Goal: Task Accomplishment & Management: Use online tool/utility

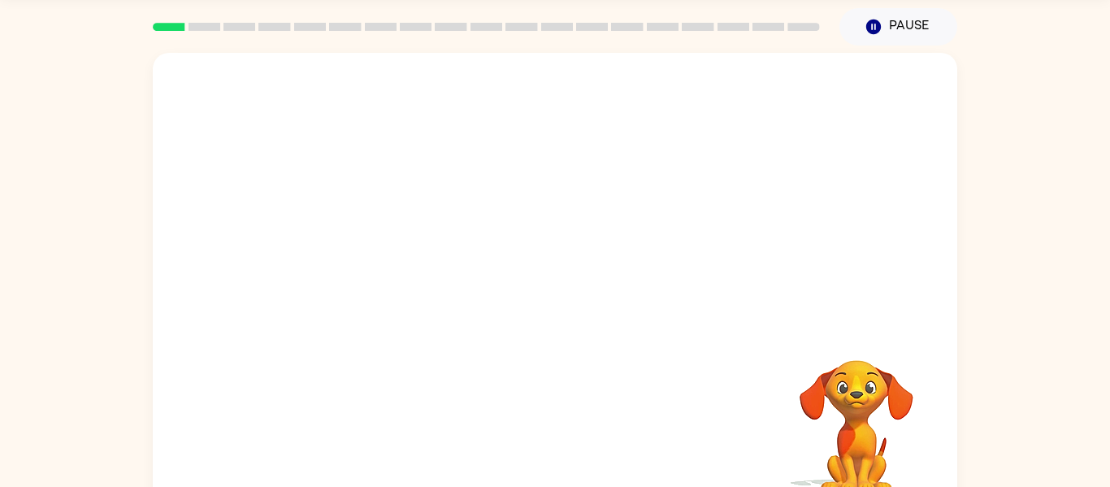
scroll to position [85, 0]
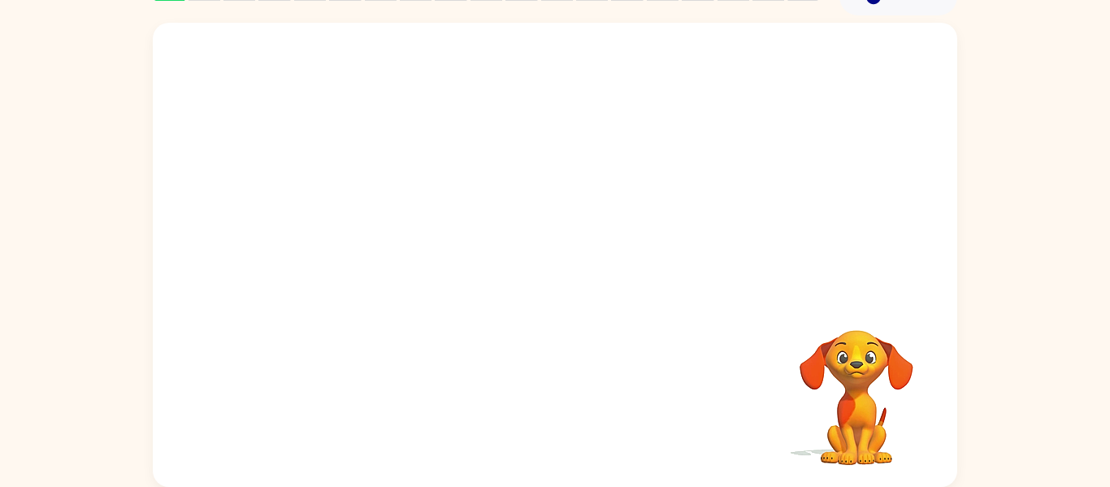
click at [508, 174] on video "Your browser must support playing .mp4 files to use Literably. Please try using…" at bounding box center [555, 159] width 804 height 273
click at [808, 369] on video "Your browser must support playing .mp4 files to use Literably. Please try using…" at bounding box center [856, 386] width 163 height 163
click at [543, 258] on icon "button" at bounding box center [555, 263] width 28 height 28
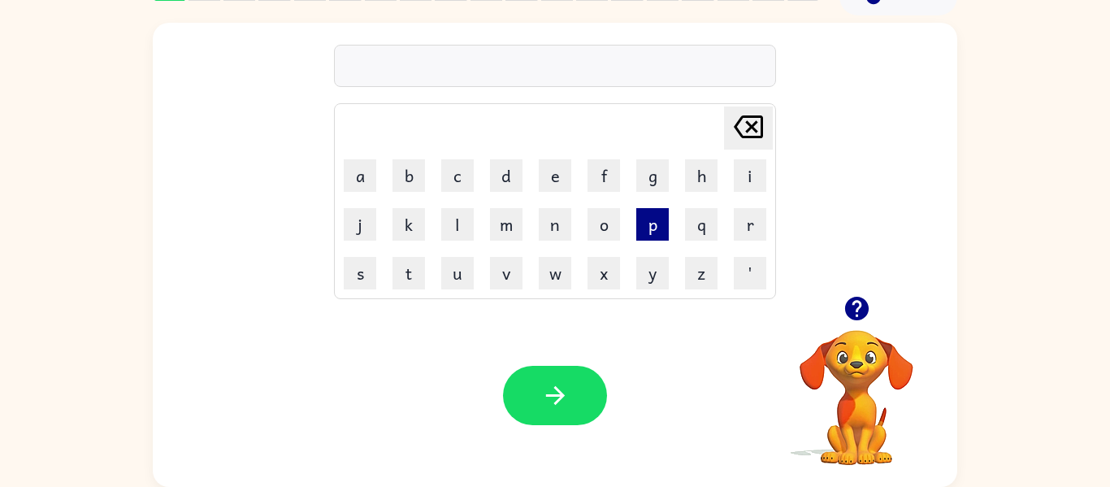
click at [656, 225] on button "p" at bounding box center [652, 224] width 33 height 33
type button "p"
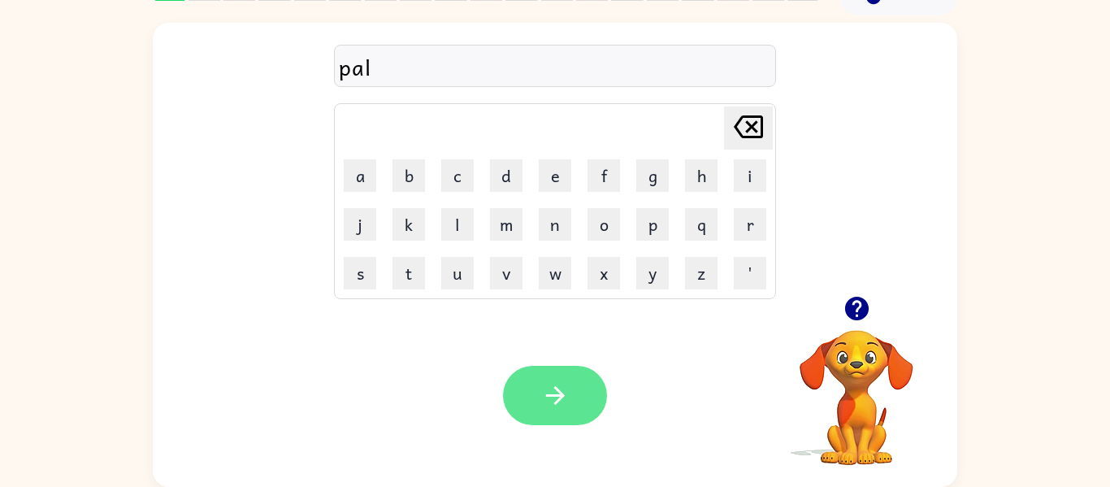
click at [519, 394] on button "button" at bounding box center [555, 395] width 104 height 59
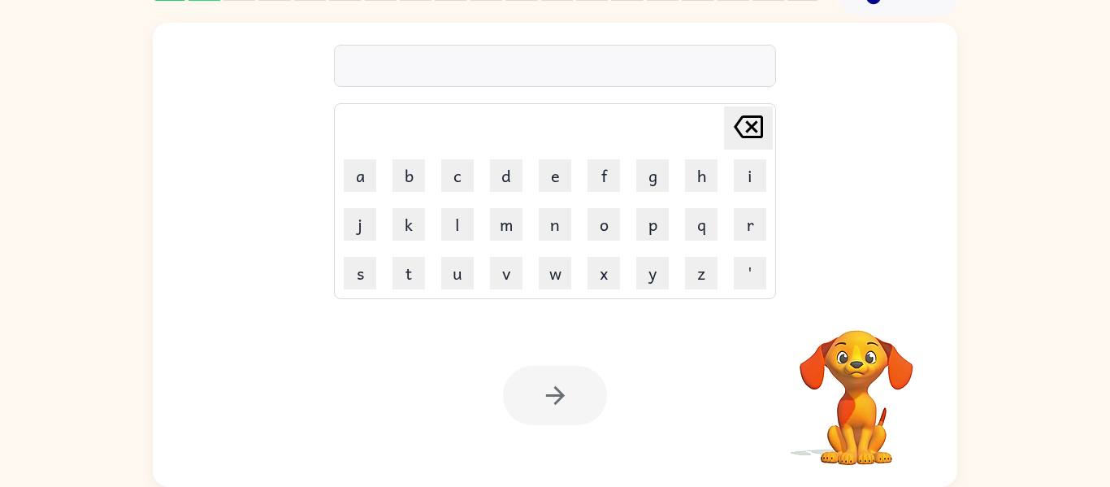
click at [525, 393] on div at bounding box center [555, 395] width 104 height 59
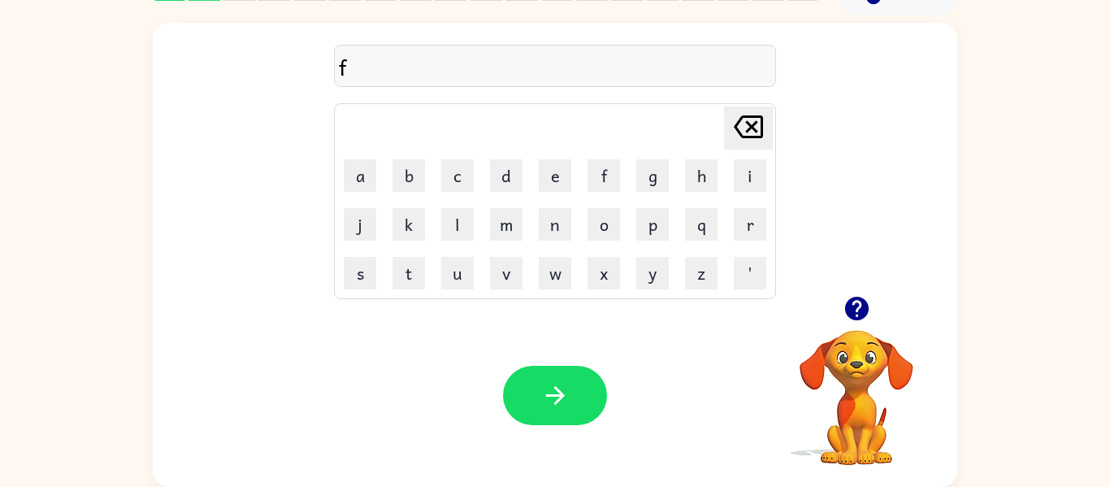
click at [544, 137] on td "[PERSON_NAME] last character input" at bounding box center [554, 128] width 437 height 45
click at [560, 176] on button "e" at bounding box center [555, 175] width 33 height 33
click at [512, 175] on button "d" at bounding box center [506, 175] width 33 height 33
click at [561, 378] on button "button" at bounding box center [555, 395] width 104 height 59
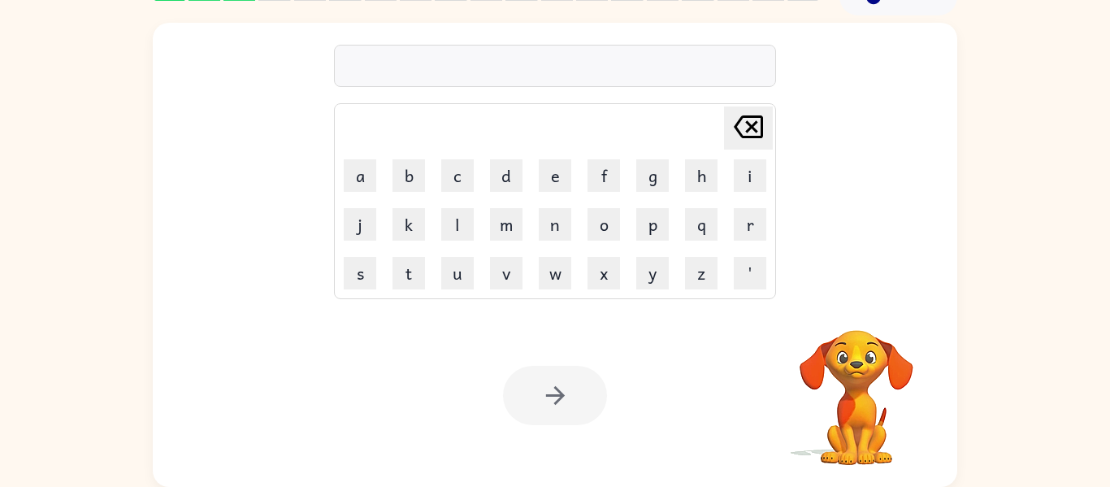
click at [561, 378] on div at bounding box center [555, 395] width 104 height 59
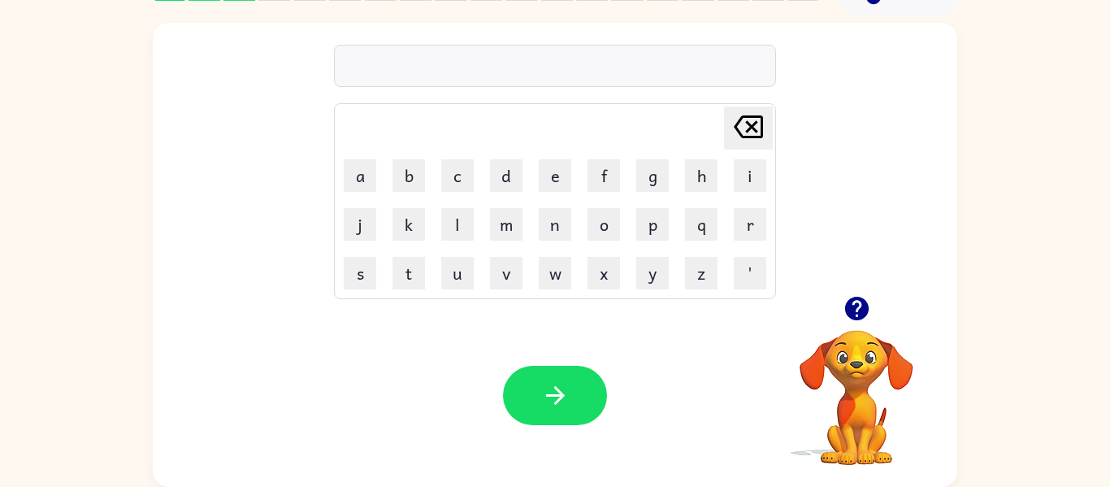
click at [561, 378] on button "button" at bounding box center [555, 395] width 104 height 59
click at [747, 478] on div "Your browser must support playing .mp4 files to use Literably. Please try using…" at bounding box center [555, 395] width 804 height 183
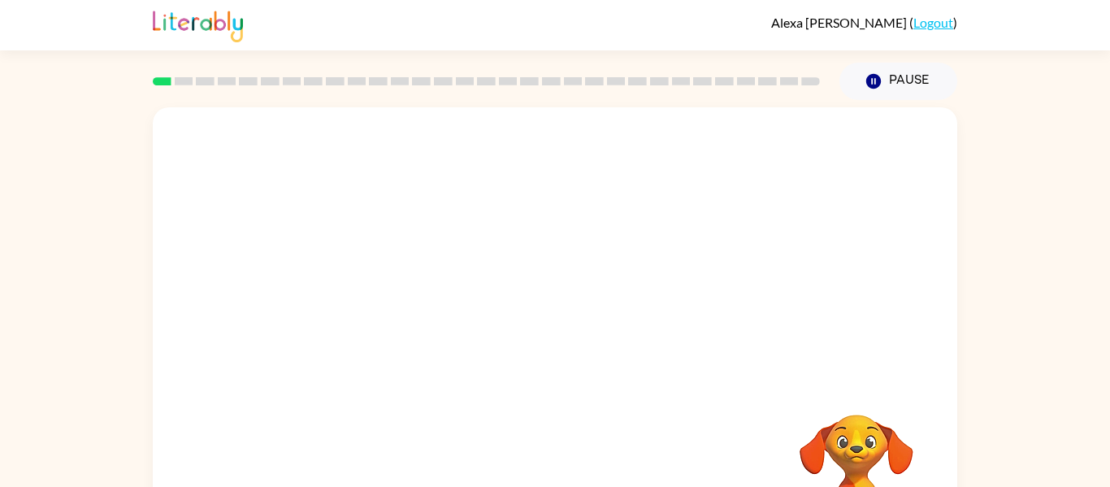
click at [496, 305] on video "Your browser must support playing .mp4 files to use Literably. Please try using…" at bounding box center [555, 243] width 804 height 273
click at [554, 362] on div at bounding box center [555, 347] width 104 height 59
click at [554, 362] on button "button" at bounding box center [555, 347] width 104 height 59
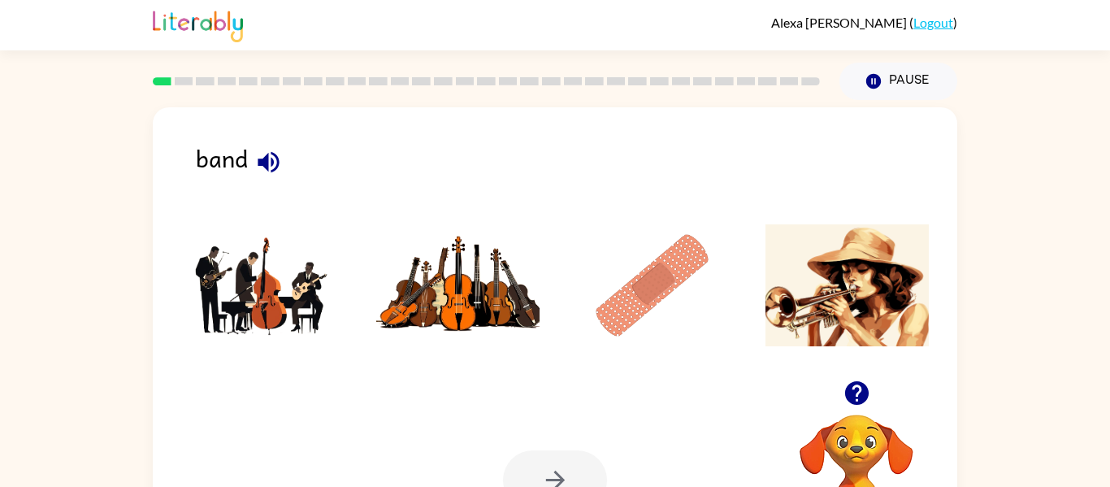
click at [266, 148] on icon "button" at bounding box center [268, 162] width 28 height 28
click at [623, 274] on img at bounding box center [652, 285] width 164 height 122
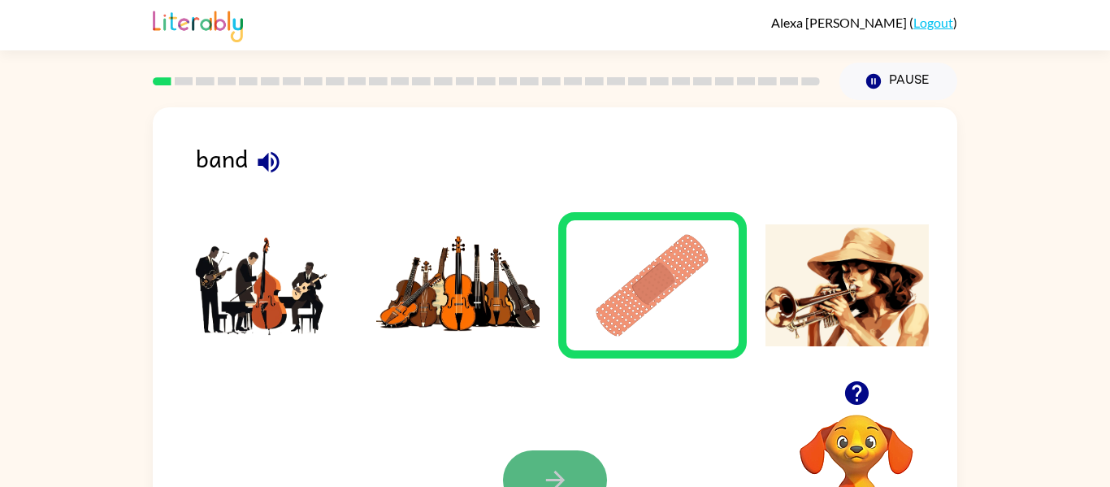
click at [548, 466] on icon "button" at bounding box center [555, 480] width 28 height 28
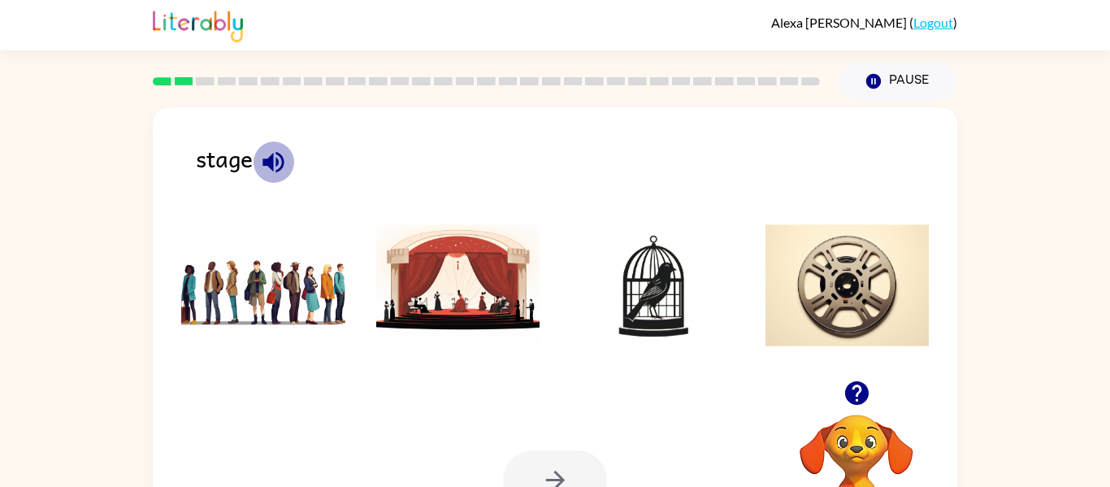
click at [273, 171] on icon "button" at bounding box center [273, 162] width 28 height 28
click at [475, 286] on img at bounding box center [458, 285] width 164 height 122
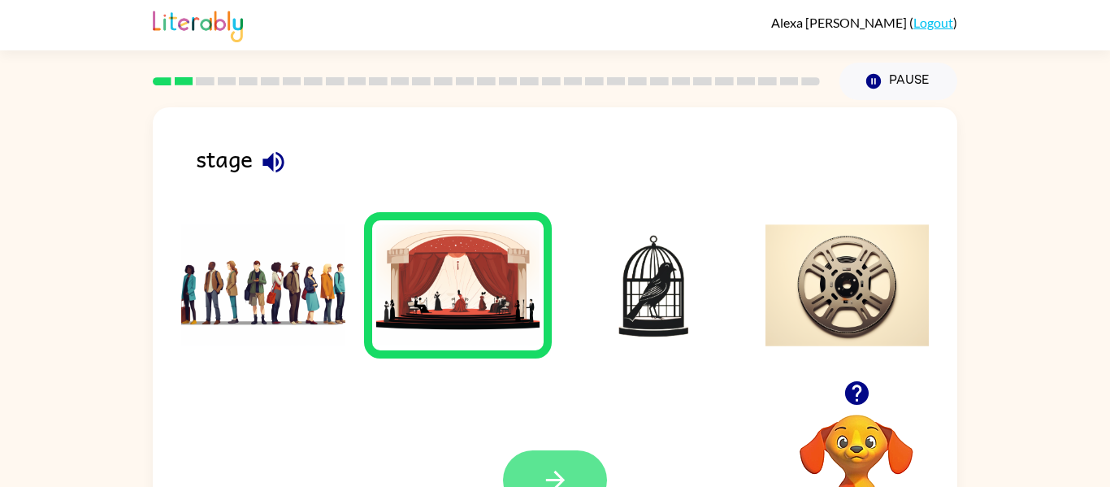
click at [555, 469] on icon "button" at bounding box center [555, 480] width 28 height 28
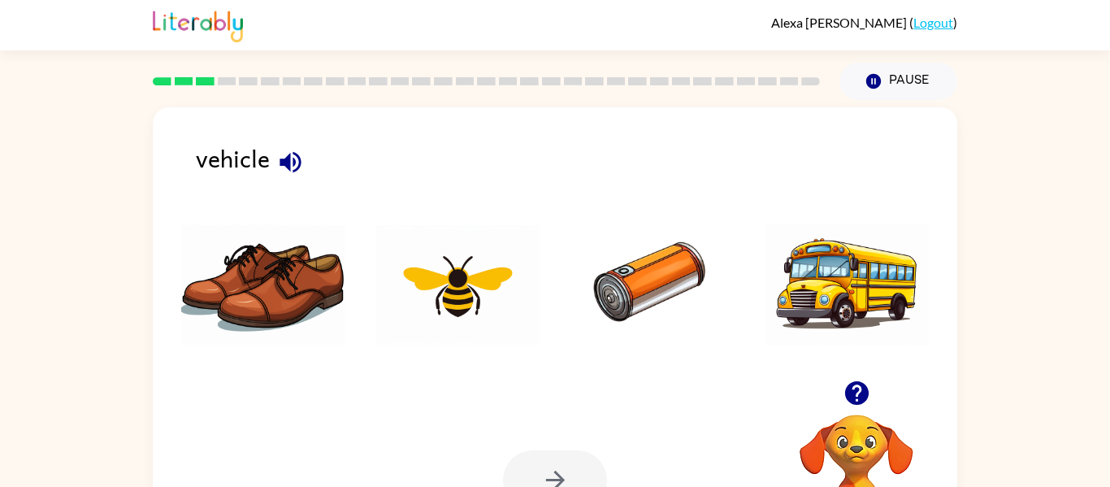
click at [297, 169] on icon "button" at bounding box center [290, 162] width 28 height 28
click at [845, 297] on img at bounding box center [847, 285] width 164 height 122
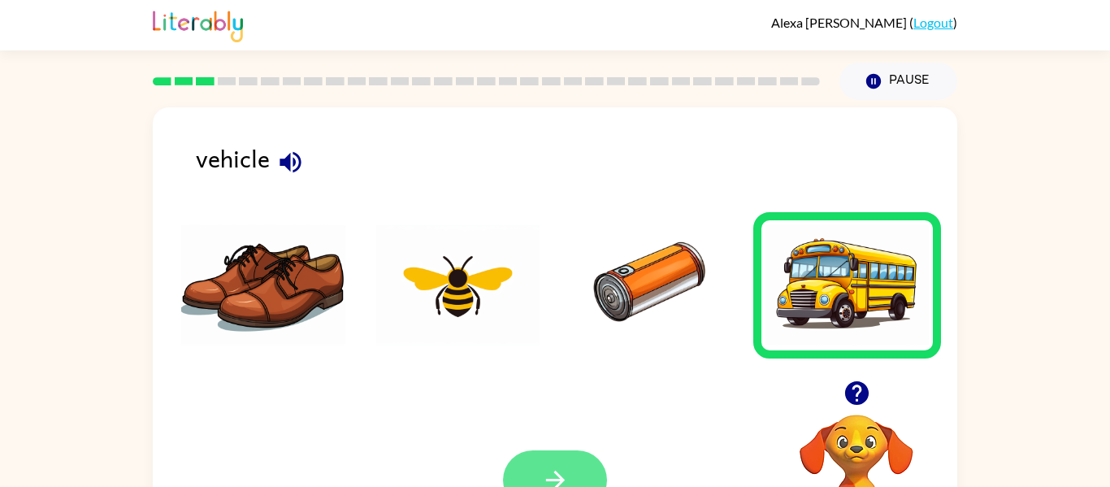
click at [568, 466] on icon "button" at bounding box center [555, 480] width 28 height 28
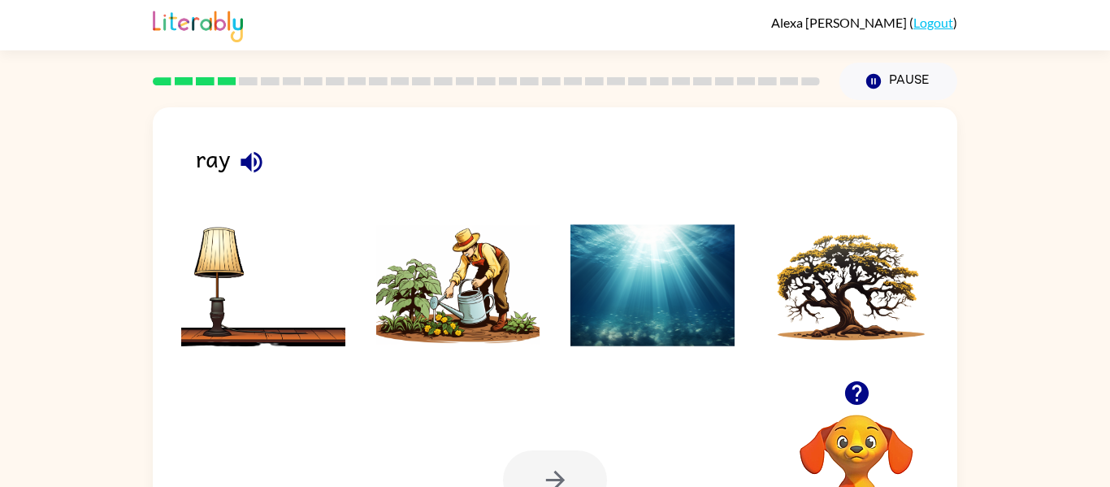
click at [254, 157] on icon "button" at bounding box center [251, 161] width 21 height 21
click at [428, 310] on img at bounding box center [458, 285] width 164 height 122
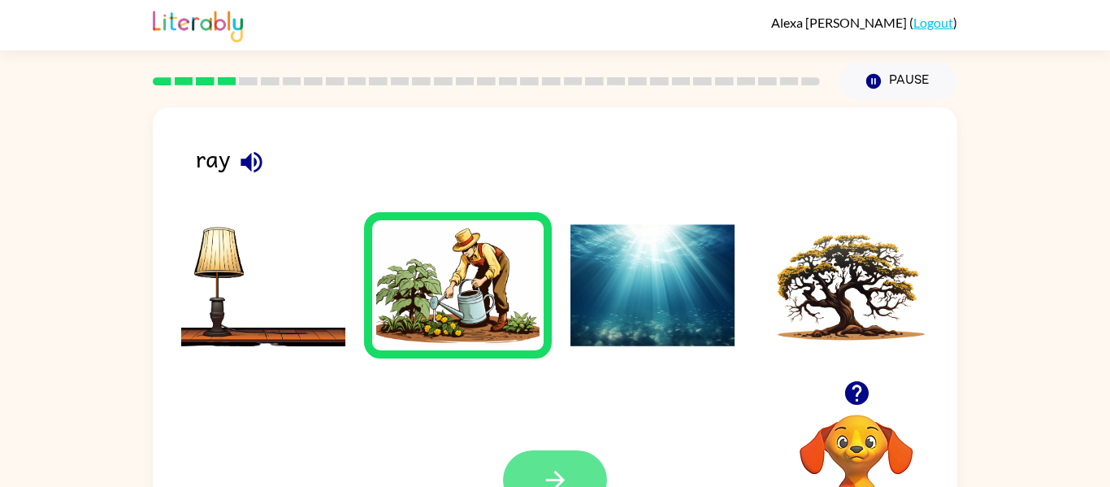
click at [550, 473] on icon "button" at bounding box center [555, 480] width 28 height 28
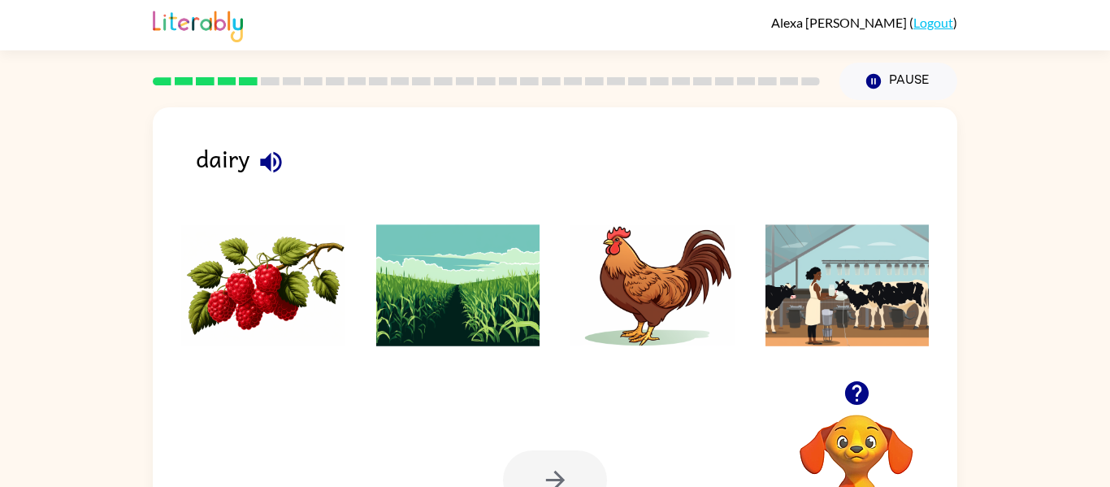
click at [275, 170] on icon "button" at bounding box center [270, 161] width 21 height 21
click at [281, 266] on img at bounding box center [263, 285] width 164 height 122
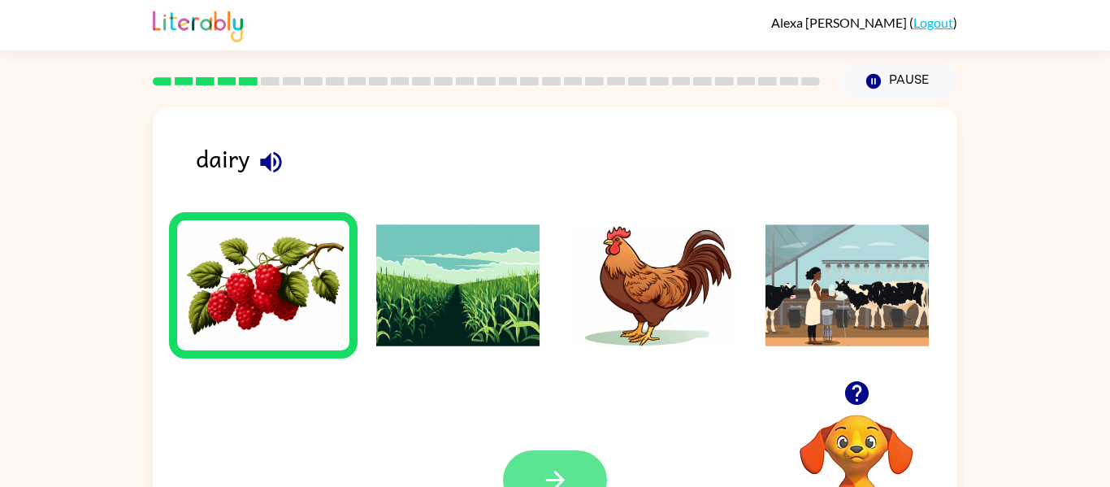
click at [553, 457] on button "button" at bounding box center [555, 479] width 104 height 59
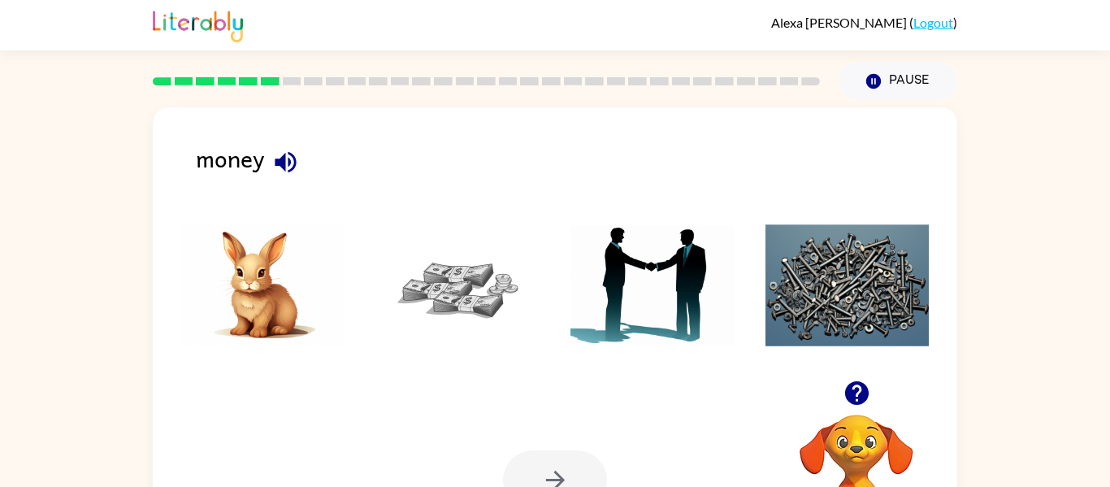
click at [292, 152] on icon "button" at bounding box center [285, 162] width 28 height 28
click at [453, 283] on img at bounding box center [458, 285] width 164 height 122
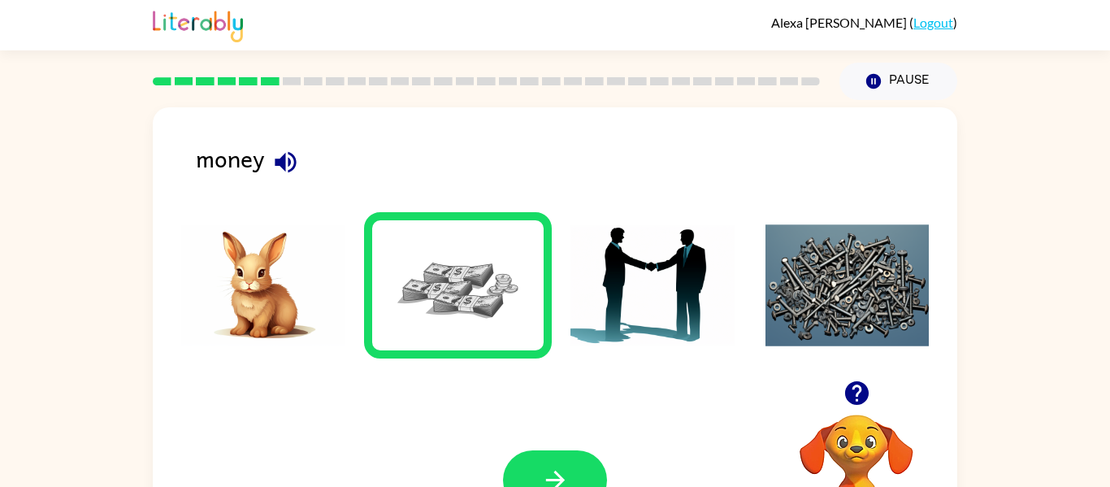
click at [531, 441] on div "Your browser must support playing .mp4 files to use Literably. Please try using…" at bounding box center [555, 479] width 804 height 183
click at [574, 484] on button "button" at bounding box center [555, 479] width 104 height 59
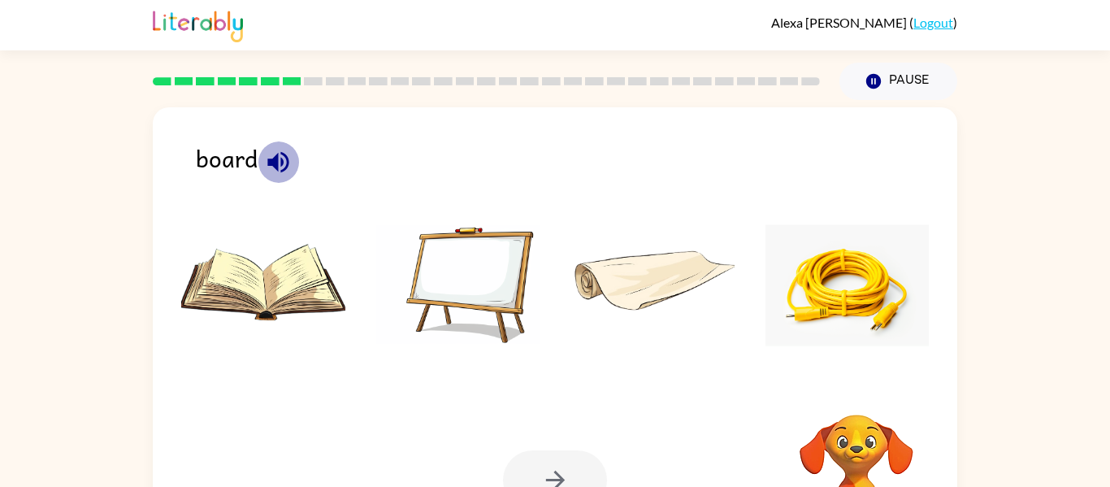
click at [280, 161] on icon "button" at bounding box center [278, 162] width 28 height 28
click at [273, 157] on icon "button" at bounding box center [277, 161] width 21 height 21
click at [445, 267] on img at bounding box center [458, 285] width 164 height 122
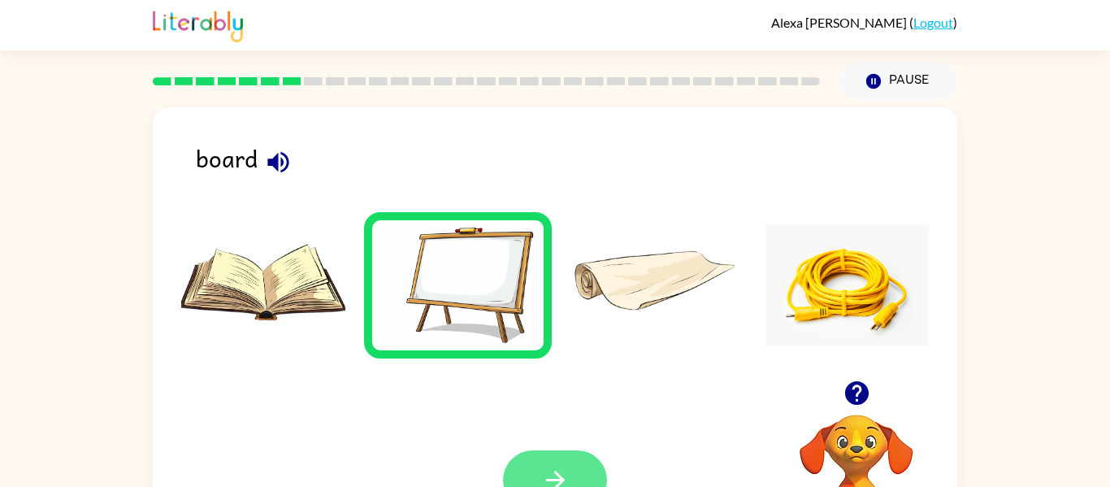
click at [566, 482] on icon "button" at bounding box center [555, 480] width 28 height 28
click at [284, 160] on icon "button" at bounding box center [278, 162] width 28 height 28
click at [418, 251] on img at bounding box center [458, 285] width 164 height 122
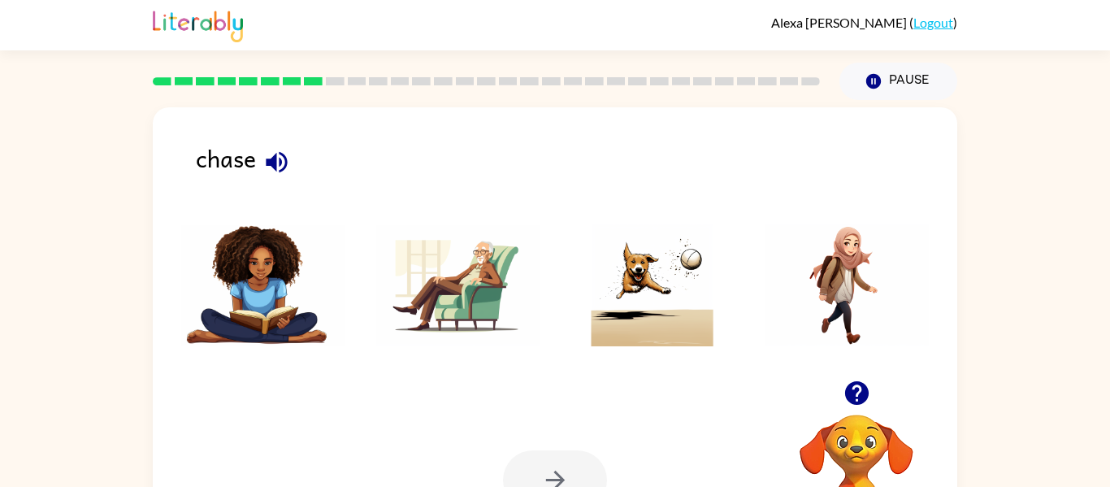
click at [274, 166] on icon "button" at bounding box center [276, 161] width 21 height 21
click at [676, 288] on img at bounding box center [652, 285] width 164 height 122
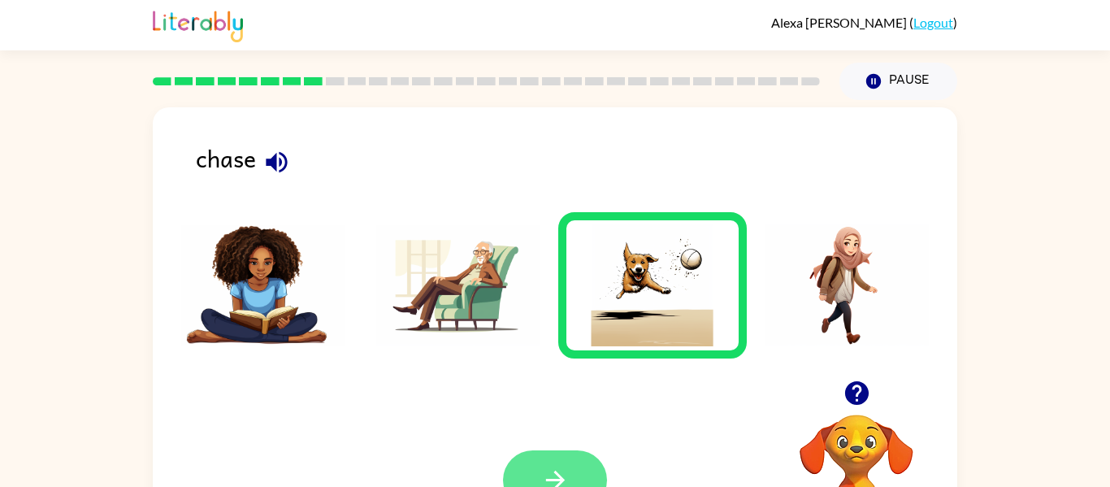
click at [579, 473] on button "button" at bounding box center [555, 479] width 104 height 59
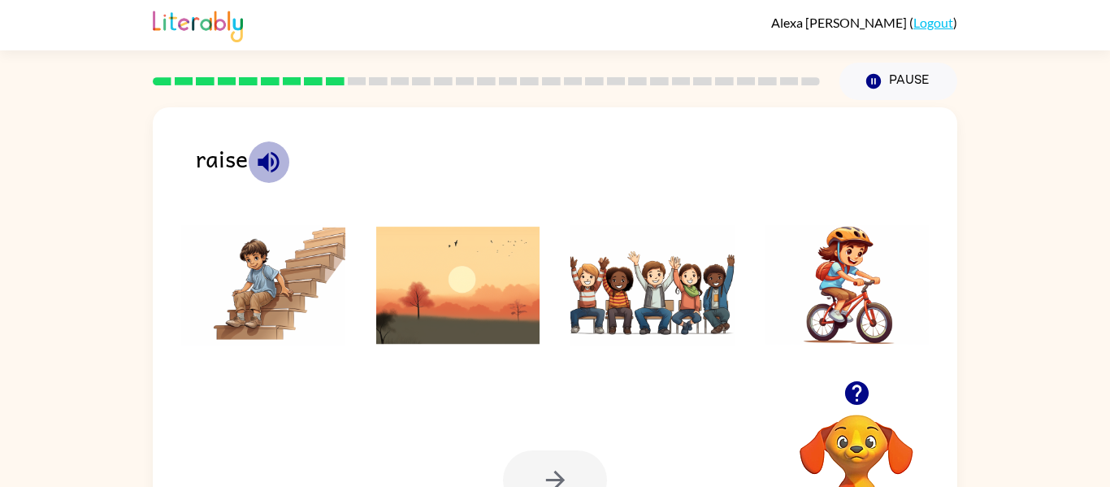
click at [272, 155] on icon "button" at bounding box center [268, 162] width 28 height 28
click at [659, 294] on img at bounding box center [652, 285] width 164 height 122
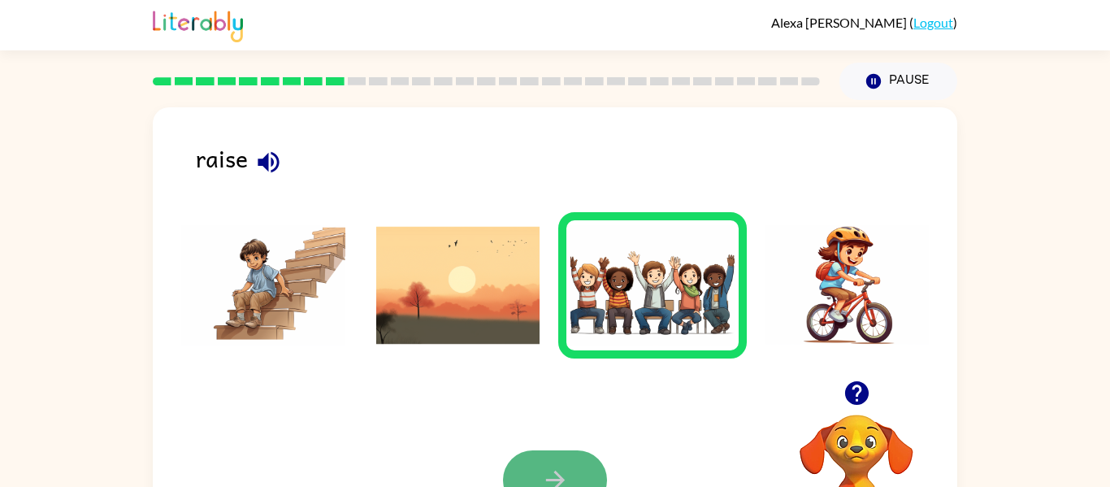
click at [562, 471] on icon "button" at bounding box center [555, 480] width 28 height 28
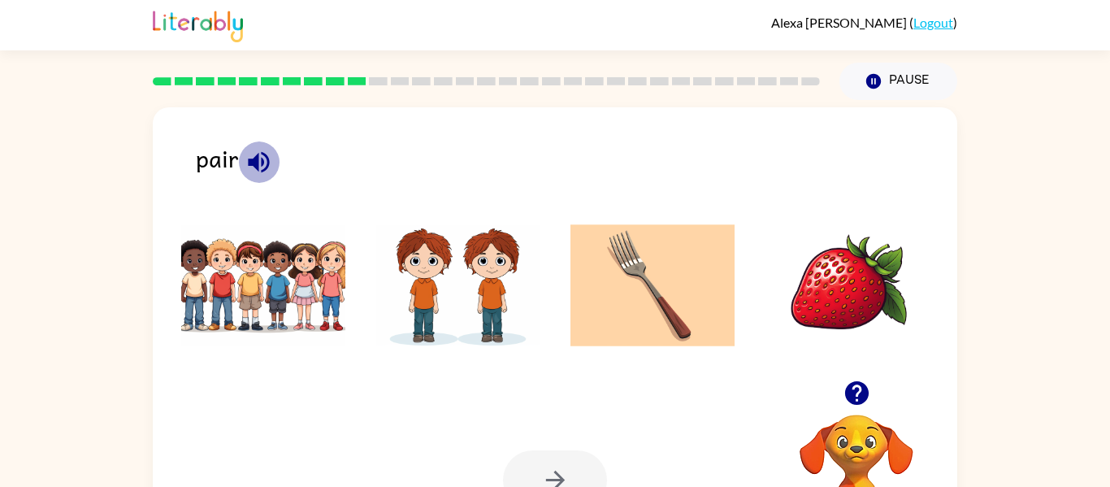
click at [261, 169] on icon "button" at bounding box center [259, 162] width 28 height 28
click at [254, 164] on icon "button" at bounding box center [258, 161] width 21 height 21
click at [479, 332] on img at bounding box center [458, 285] width 164 height 122
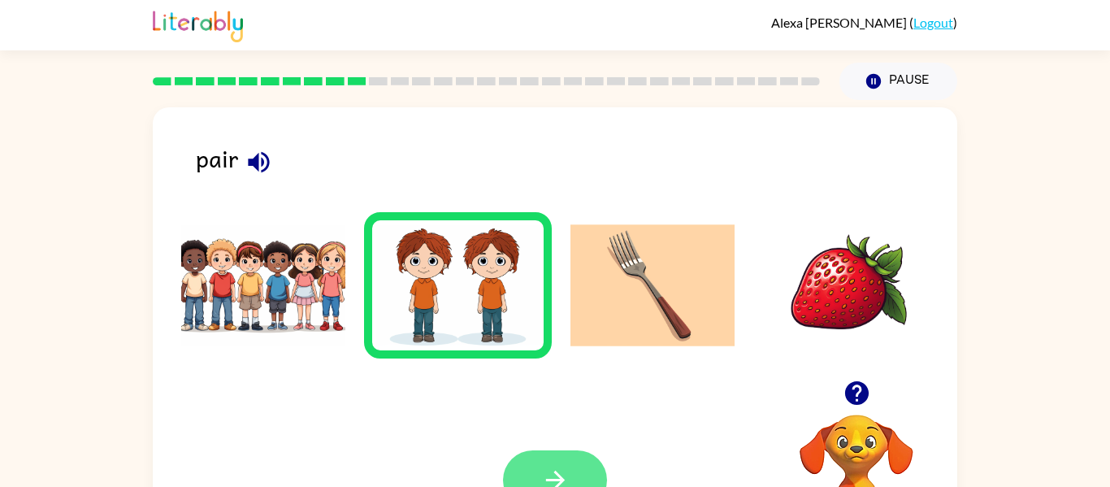
click at [565, 482] on icon "button" at bounding box center [555, 480] width 28 height 28
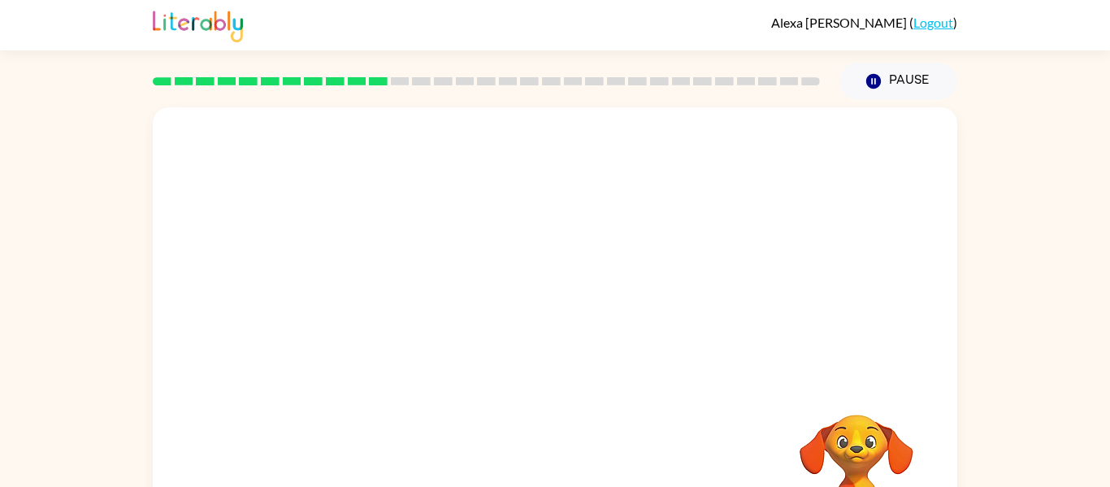
click at [766, 151] on video "Your browser must support playing .mp4 files to use Literably. Please try using…" at bounding box center [555, 243] width 804 height 273
click at [422, 202] on video "Your browser must support playing .mp4 files to use Literably. Please try using…" at bounding box center [555, 243] width 804 height 273
click at [726, 182] on div at bounding box center [555, 339] width 804 height 464
click at [541, 329] on button "button" at bounding box center [555, 347] width 104 height 59
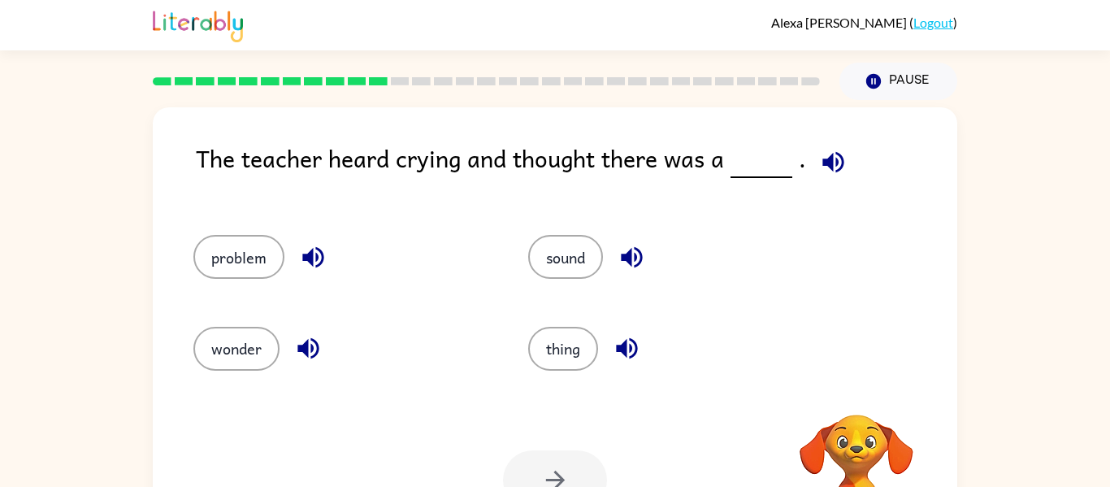
click at [824, 157] on icon "button" at bounding box center [832, 161] width 21 height 21
click at [821, 150] on icon "button" at bounding box center [833, 162] width 28 height 28
click at [314, 258] on icon "button" at bounding box center [313, 257] width 28 height 28
click at [284, 255] on button "problem" at bounding box center [238, 257] width 91 height 44
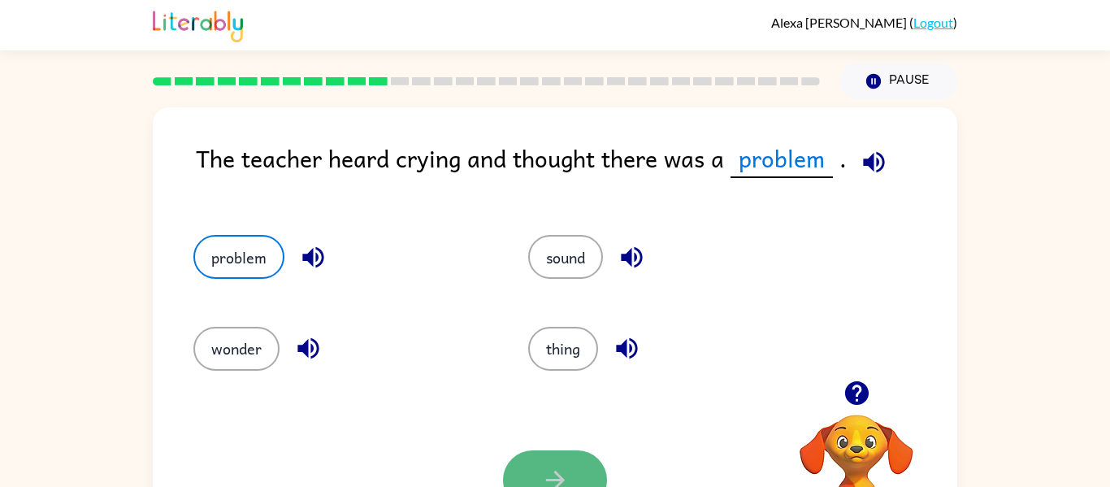
click at [529, 481] on button "button" at bounding box center [555, 479] width 104 height 59
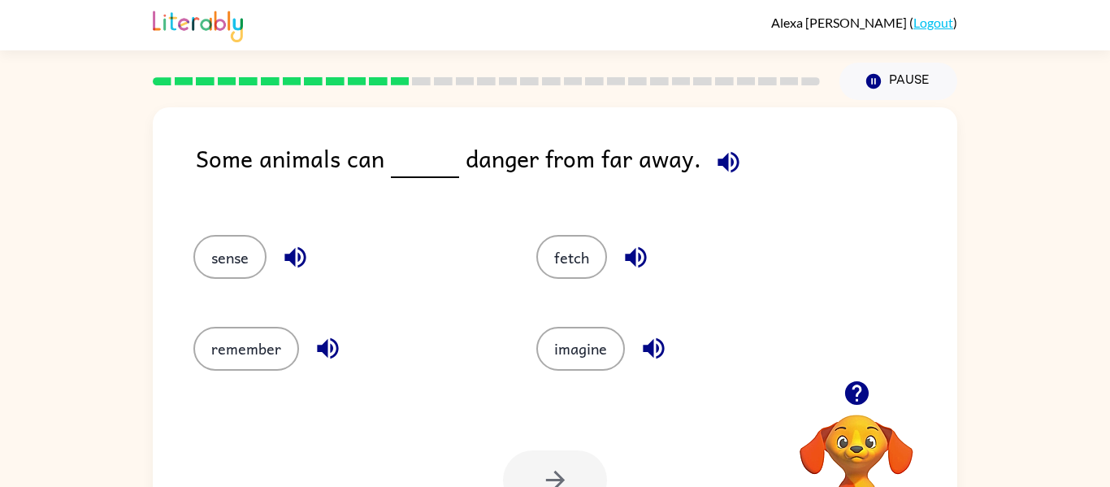
click at [718, 167] on icon "button" at bounding box center [728, 161] width 21 height 21
click at [719, 168] on icon "button" at bounding box center [728, 161] width 21 height 21
click at [721, 158] on icon "button" at bounding box center [728, 161] width 21 height 21
click at [721, 155] on icon "button" at bounding box center [728, 161] width 21 height 21
click at [720, 161] on icon "button" at bounding box center [728, 161] width 21 height 21
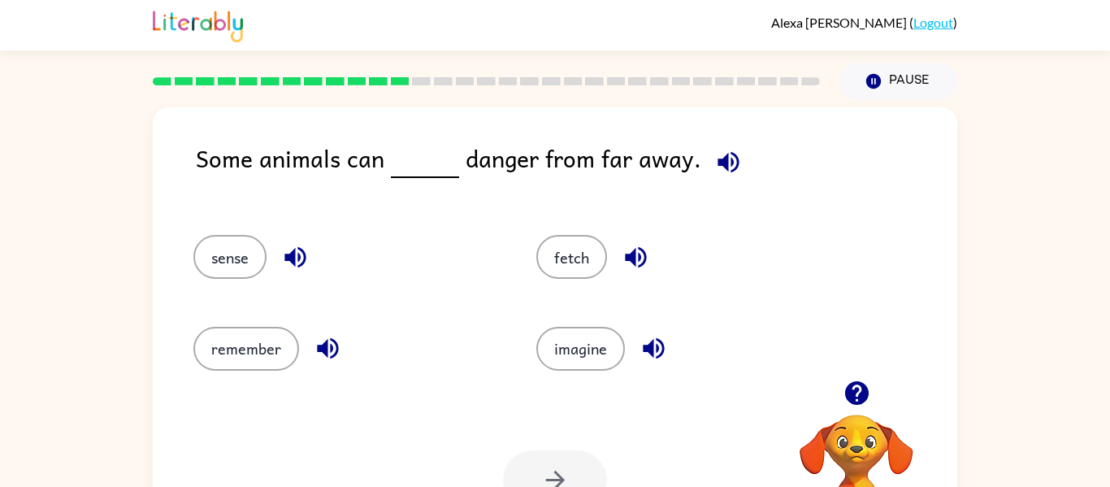
click at [720, 161] on icon "button" at bounding box center [728, 161] width 21 height 21
click at [297, 254] on icon "button" at bounding box center [295, 257] width 28 height 28
click at [336, 335] on icon "button" at bounding box center [328, 348] width 28 height 28
click at [634, 245] on icon "button" at bounding box center [636, 257] width 28 height 28
click at [652, 364] on button "button" at bounding box center [653, 347] width 41 height 41
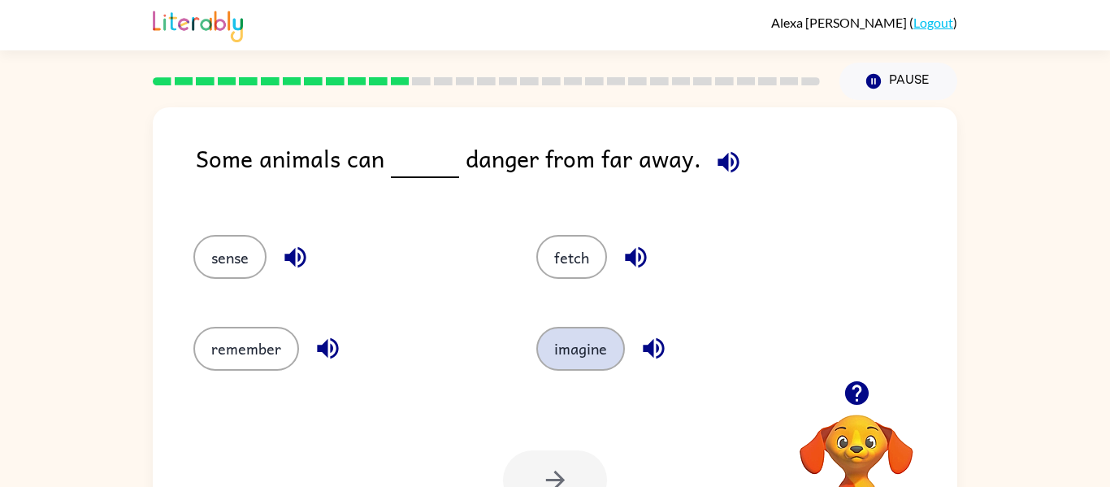
click at [583, 339] on button "imagine" at bounding box center [580, 349] width 89 height 44
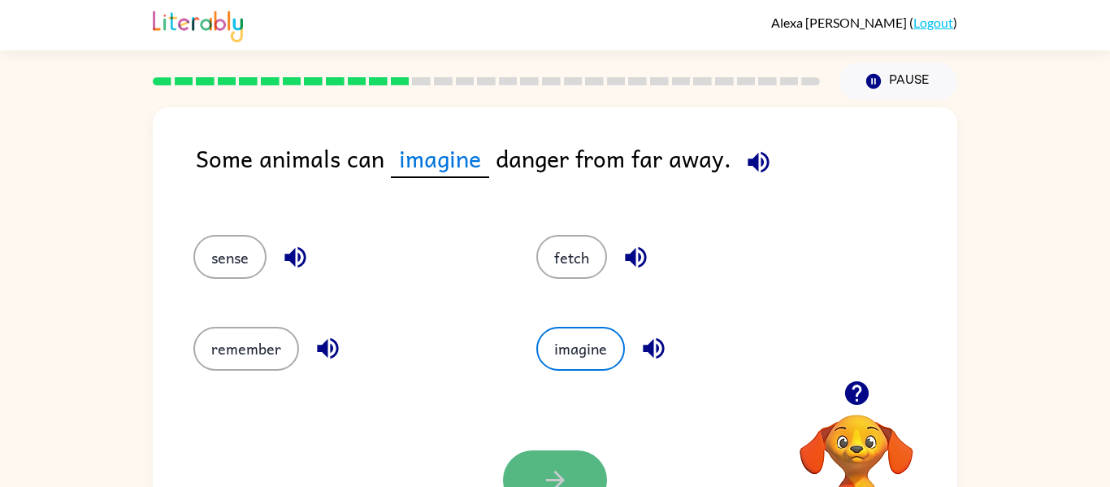
click at [571, 466] on button "button" at bounding box center [555, 479] width 104 height 59
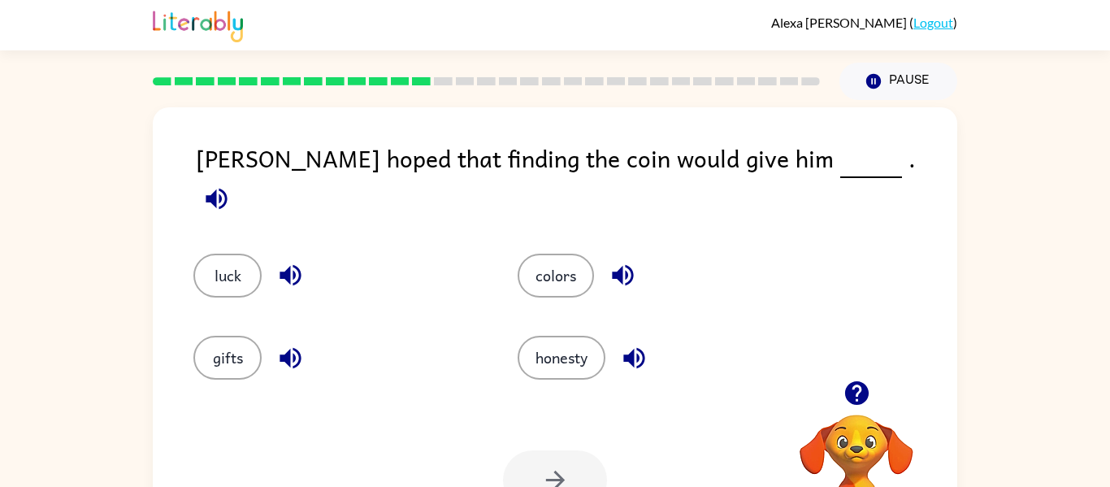
click at [231, 184] on icon "button" at bounding box center [216, 198] width 28 height 28
click at [618, 265] on icon "button" at bounding box center [622, 275] width 21 height 21
click at [640, 352] on icon "button" at bounding box center [634, 358] width 28 height 28
click at [264, 254] on div "luck" at bounding box center [336, 276] width 287 height 44
click at [293, 265] on icon "button" at bounding box center [290, 275] width 21 height 21
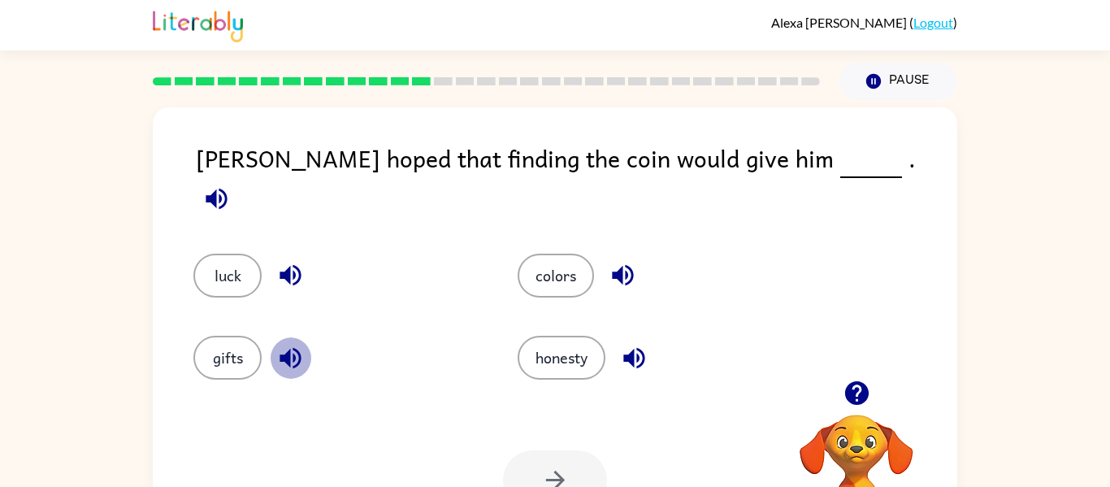
click at [287, 344] on icon "button" at bounding box center [290, 358] width 28 height 28
click at [230, 268] on button "luck" at bounding box center [227, 276] width 68 height 44
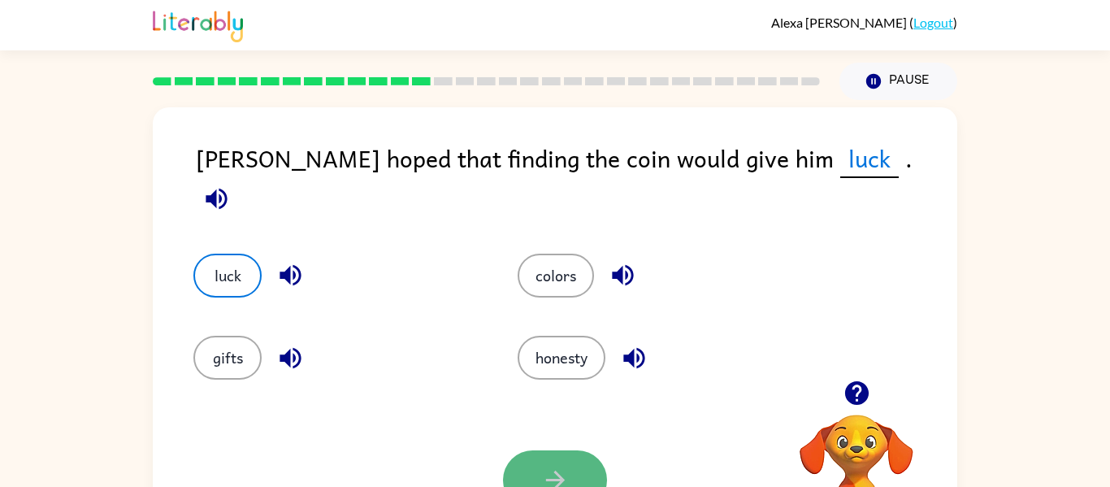
click at [560, 475] on icon "button" at bounding box center [555, 480] width 28 height 28
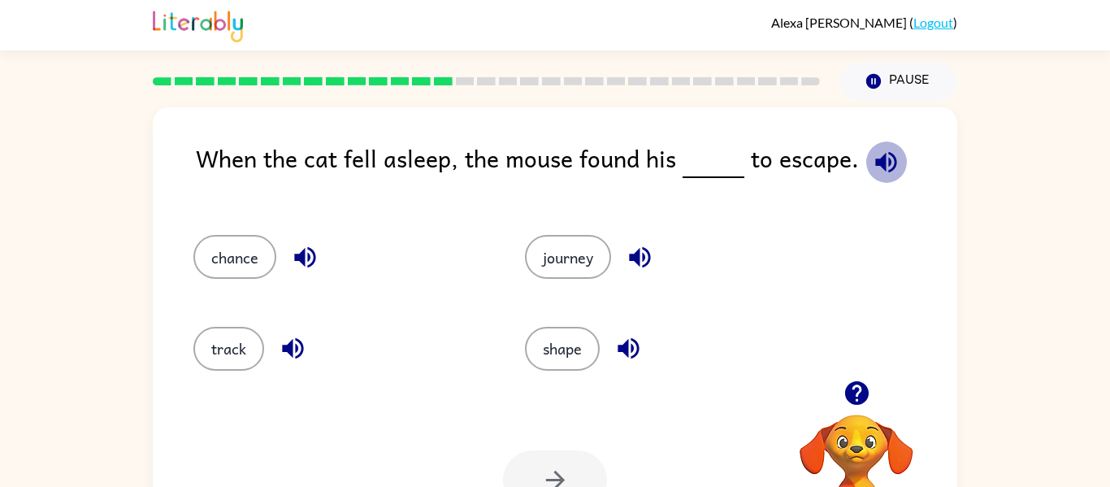
click at [876, 163] on icon "button" at bounding box center [885, 161] width 21 height 21
click at [886, 163] on icon "button" at bounding box center [886, 162] width 28 height 28
click at [306, 267] on icon "button" at bounding box center [305, 257] width 28 height 28
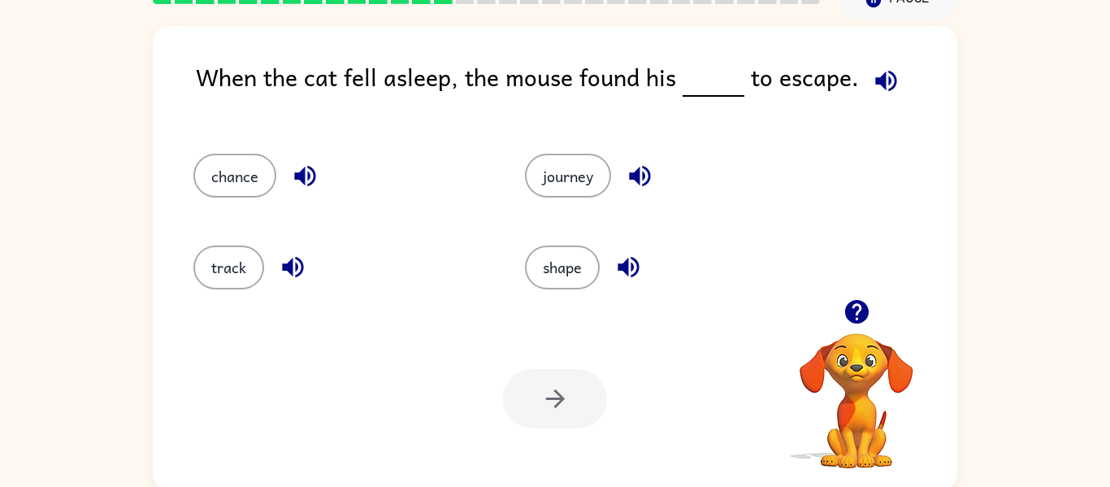
scroll to position [85, 0]
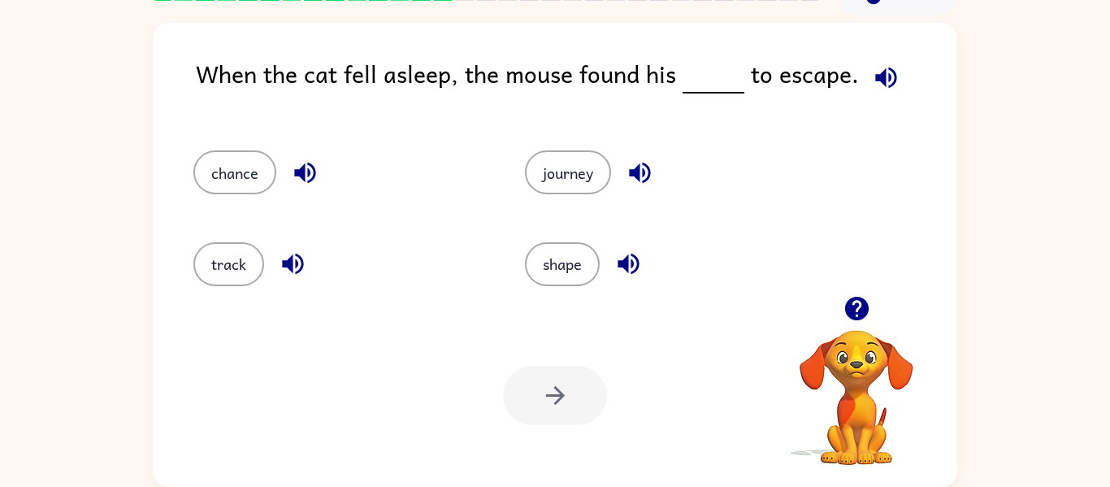
click at [544, 410] on div at bounding box center [555, 395] width 104 height 59
click at [250, 163] on button "chance" at bounding box center [234, 172] width 83 height 44
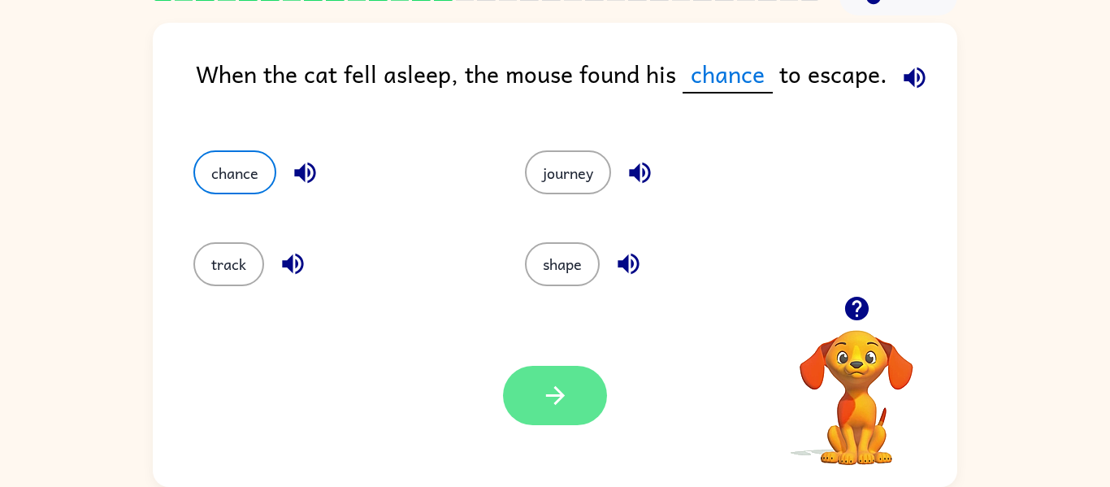
click at [553, 395] on icon "button" at bounding box center [554, 395] width 19 height 19
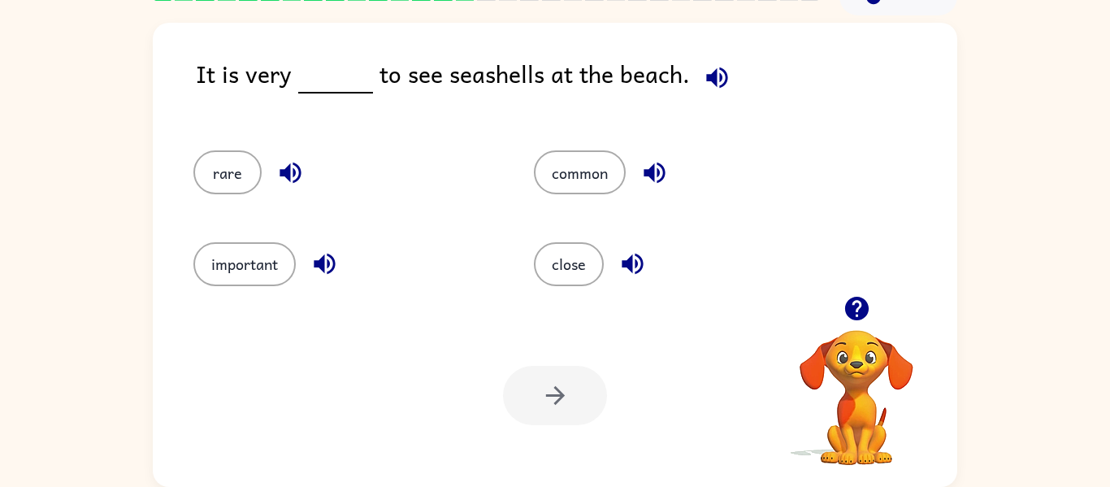
click at [702, 29] on div "It is very to see seashells at the beach. rare common important close Your brow…" at bounding box center [555, 255] width 804 height 464
click at [706, 64] on icon "button" at bounding box center [717, 77] width 28 height 28
click at [716, 74] on icon "button" at bounding box center [717, 77] width 28 height 28
click at [657, 169] on icon "button" at bounding box center [654, 173] width 21 height 21
click at [639, 263] on icon "button" at bounding box center [632, 263] width 28 height 28
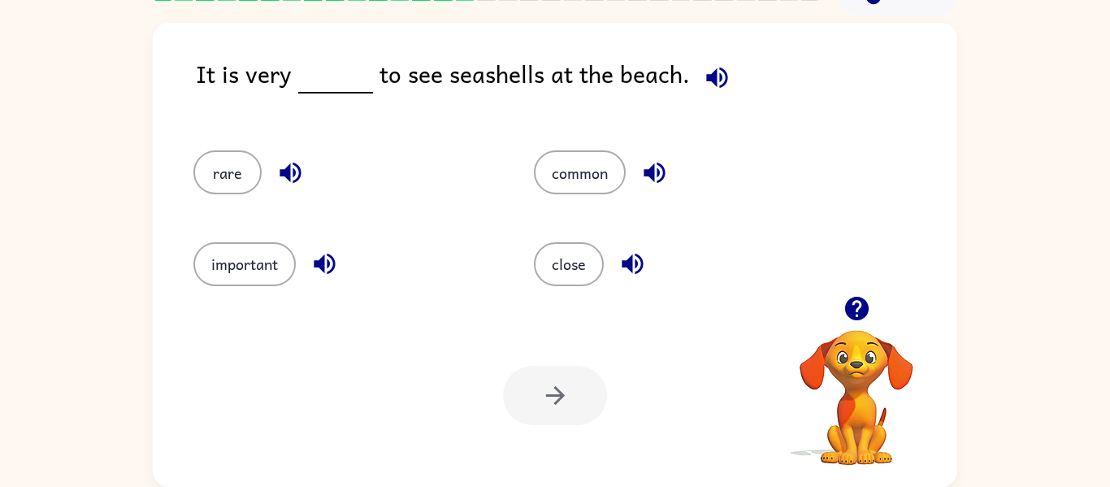
click at [633, 254] on icon "button" at bounding box center [632, 263] width 28 height 28
click at [299, 168] on icon "button" at bounding box center [290, 173] width 21 height 21
click at [271, 257] on button "important" at bounding box center [244, 264] width 102 height 44
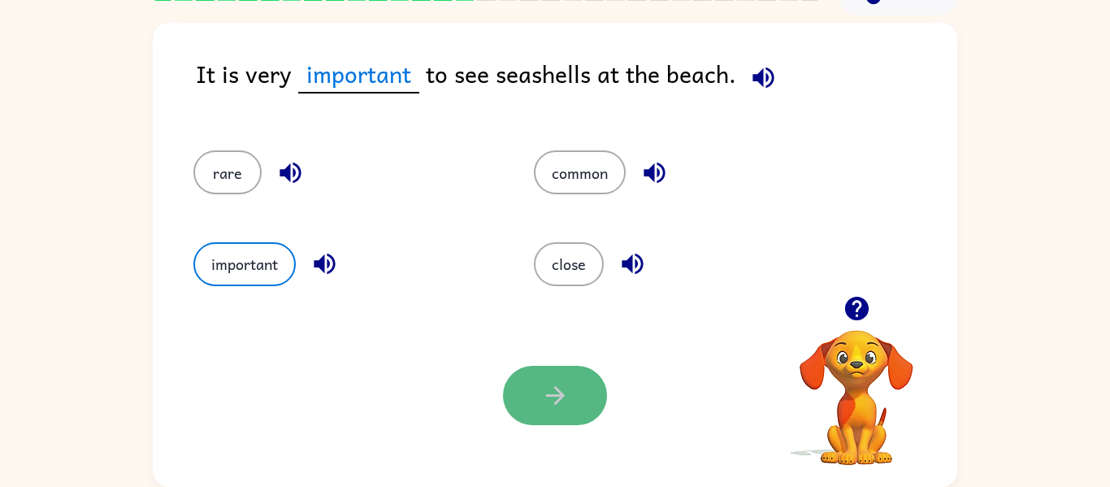
click at [522, 395] on button "button" at bounding box center [555, 395] width 104 height 59
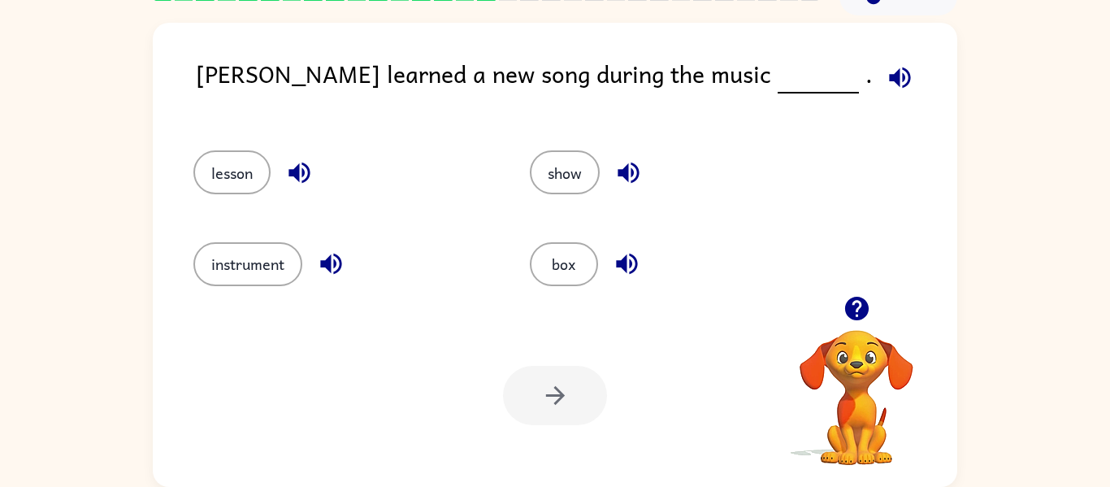
click at [744, 102] on div "[PERSON_NAME] learned a new song during the music ." at bounding box center [576, 86] width 761 height 63
click at [889, 80] on icon "button" at bounding box center [899, 77] width 21 height 21
click at [288, 171] on icon "button" at bounding box center [299, 172] width 28 height 28
click at [224, 169] on button "lesson" at bounding box center [231, 172] width 77 height 44
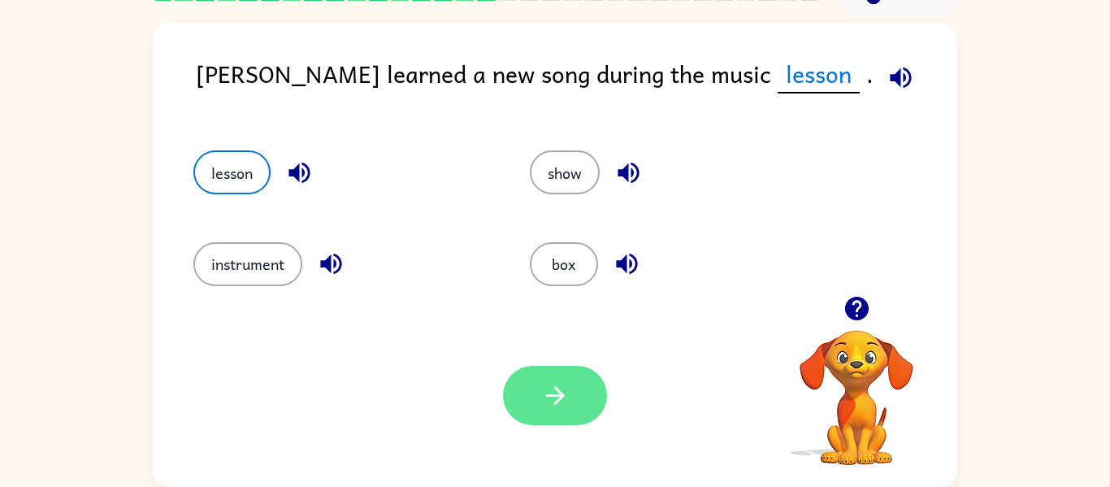
click at [562, 379] on button "button" at bounding box center [555, 395] width 104 height 59
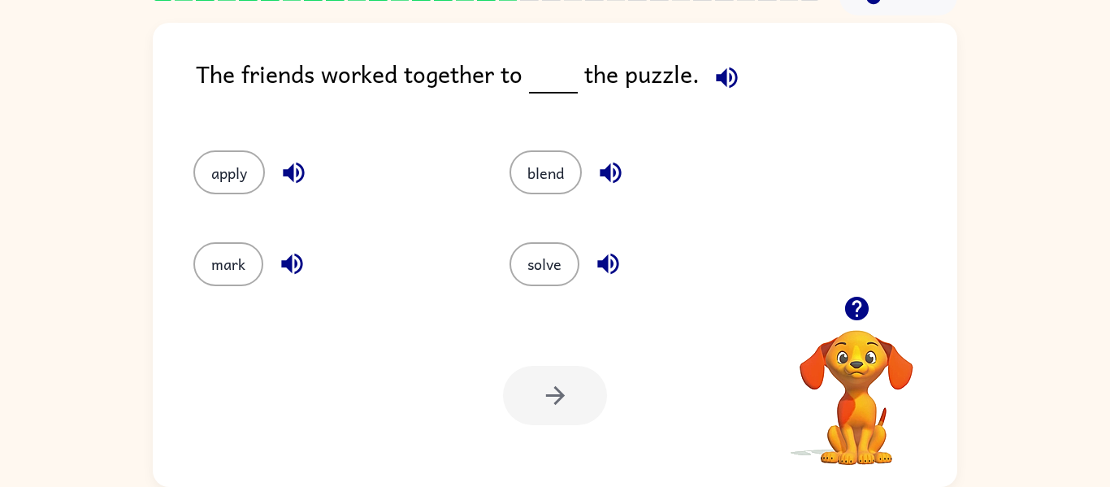
click at [718, 76] on icon "button" at bounding box center [726, 77] width 21 height 21
click at [614, 171] on icon "button" at bounding box center [610, 173] width 21 height 21
click at [613, 266] on icon "button" at bounding box center [607, 264] width 21 height 21
click at [299, 262] on icon "button" at bounding box center [292, 263] width 28 height 28
click at [547, 271] on button "solve" at bounding box center [544, 264] width 70 height 44
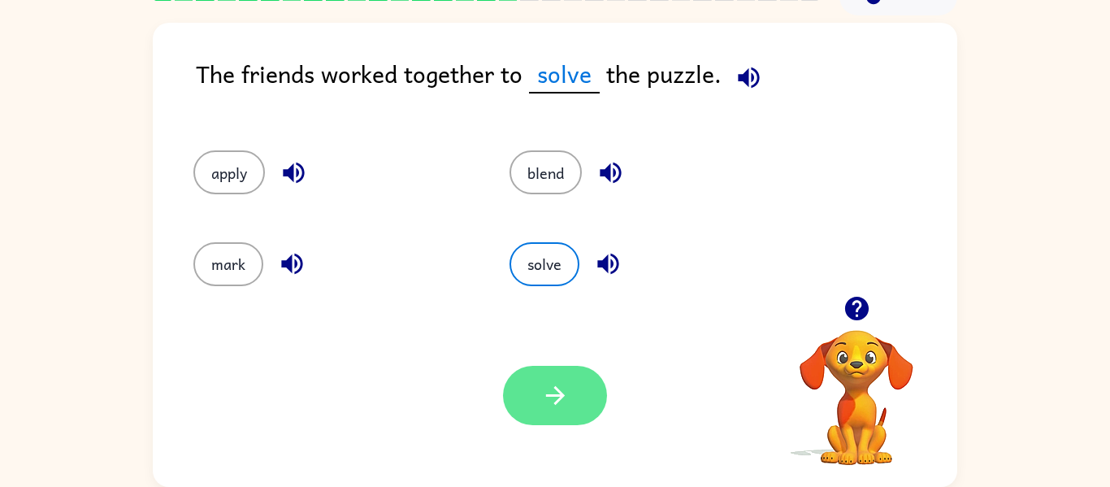
click at [541, 388] on icon "button" at bounding box center [555, 395] width 28 height 28
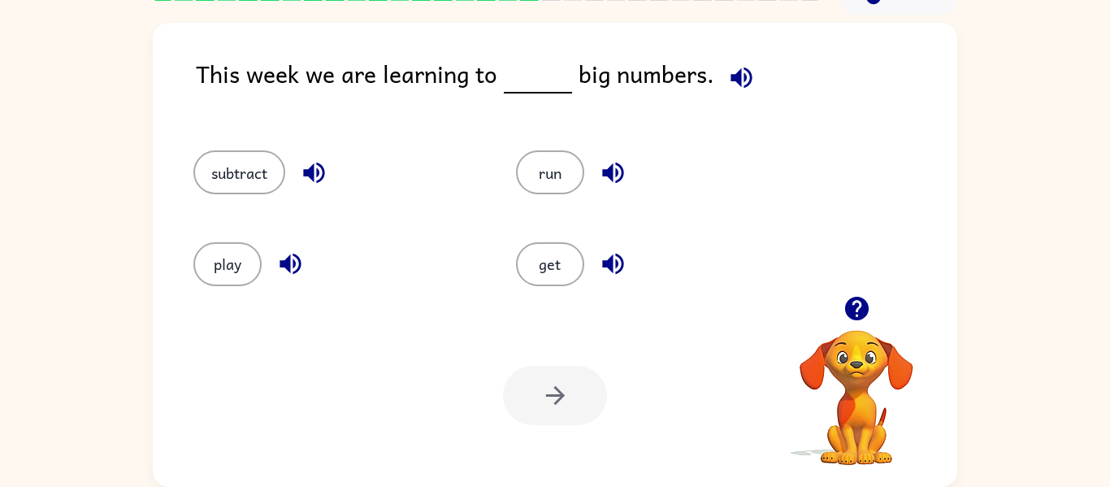
click at [746, 77] on icon "button" at bounding box center [741, 77] width 21 height 21
click at [317, 175] on icon "button" at bounding box center [314, 172] width 28 height 28
click at [264, 173] on button "subtract" at bounding box center [239, 172] width 92 height 44
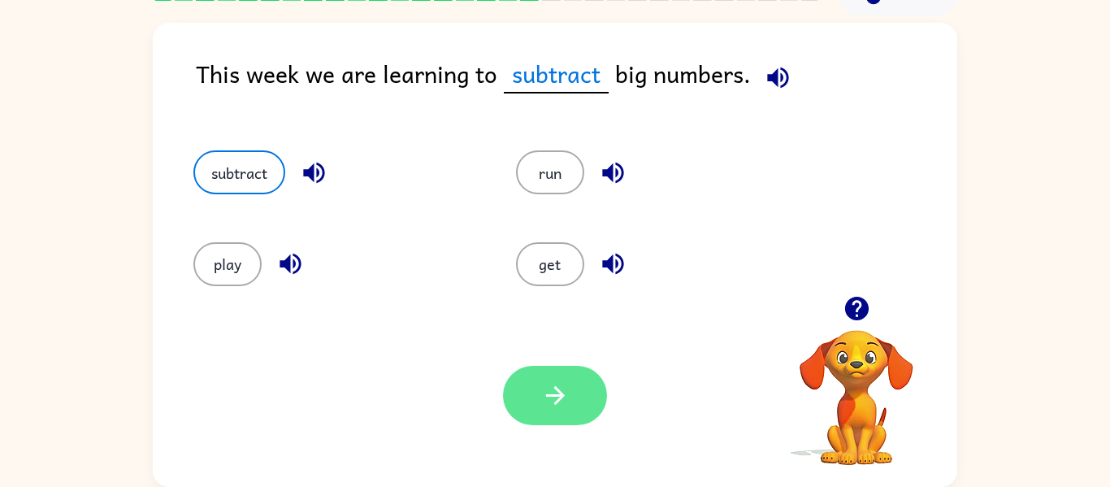
click at [522, 392] on button "button" at bounding box center [555, 395] width 104 height 59
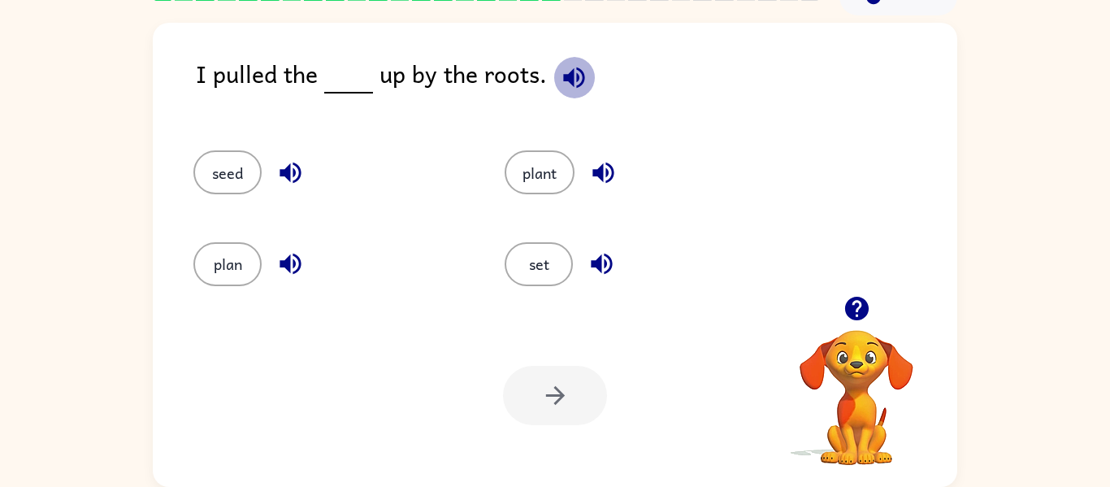
click at [569, 79] on icon "button" at bounding box center [574, 77] width 28 height 28
click at [293, 164] on icon "button" at bounding box center [290, 173] width 21 height 21
click at [290, 258] on icon "button" at bounding box center [290, 264] width 21 height 21
click at [609, 173] on icon "button" at bounding box center [603, 172] width 28 height 28
click at [514, 183] on button "plant" at bounding box center [540, 172] width 70 height 44
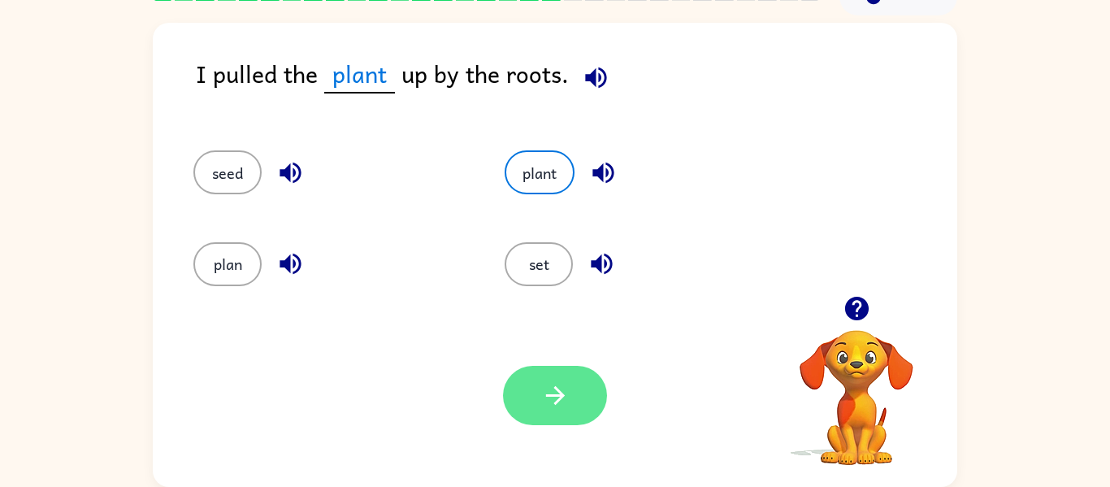
click at [577, 388] on button "button" at bounding box center [555, 395] width 104 height 59
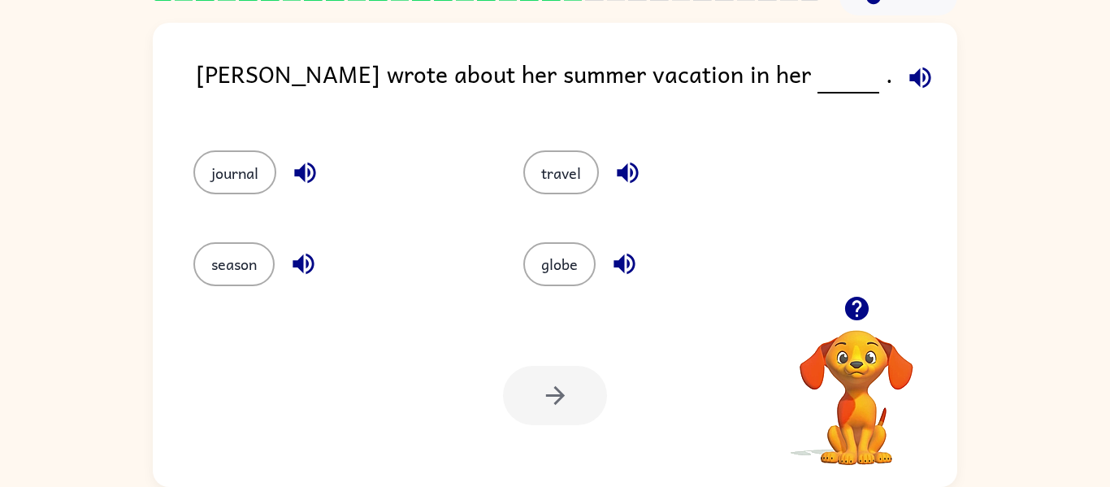
click at [909, 75] on icon "button" at bounding box center [919, 77] width 21 height 21
click at [310, 173] on icon "button" at bounding box center [304, 173] width 21 height 21
click at [310, 262] on icon "button" at bounding box center [303, 263] width 28 height 28
click at [622, 164] on icon "button" at bounding box center [627, 172] width 28 height 28
click at [631, 255] on icon "button" at bounding box center [623, 264] width 21 height 21
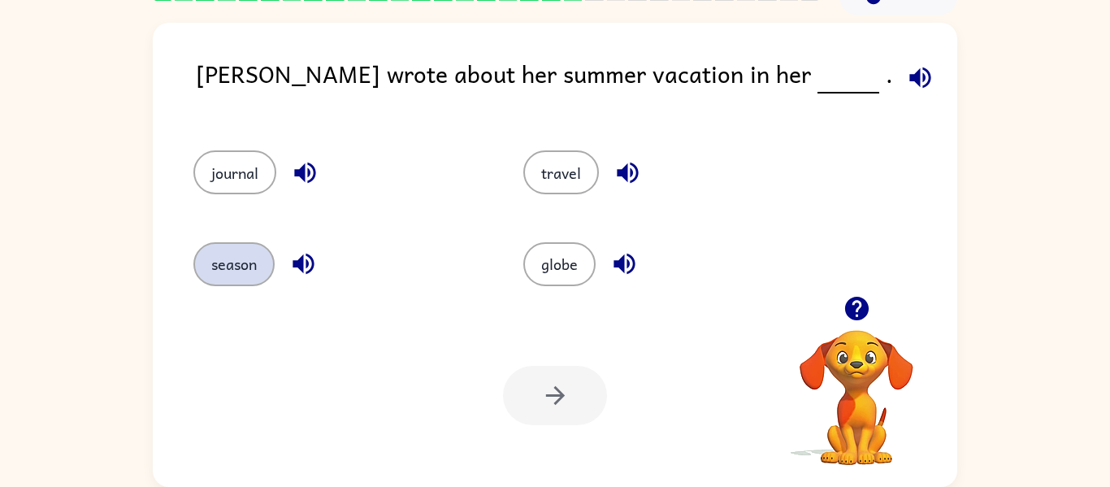
click at [217, 270] on button "season" at bounding box center [233, 264] width 81 height 44
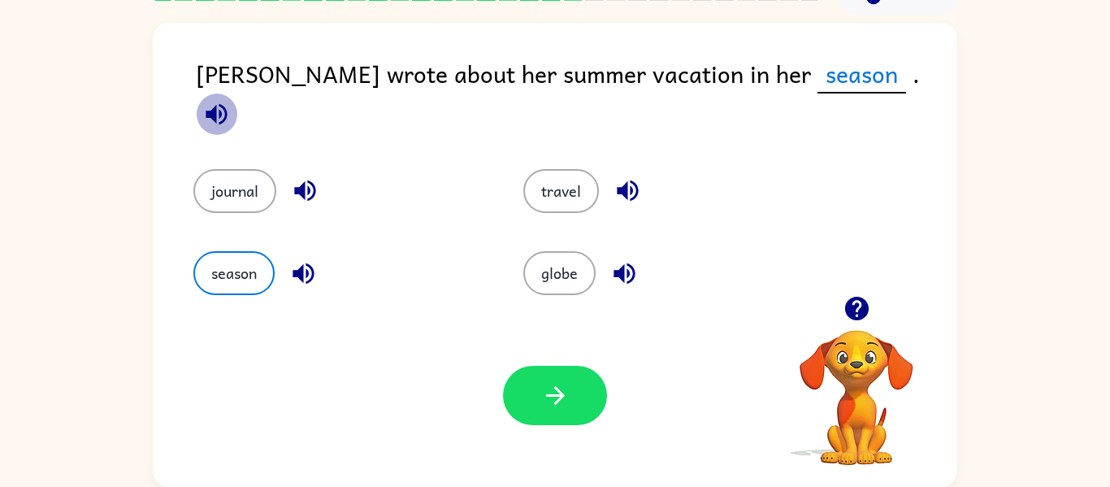
click at [231, 100] on icon "button" at bounding box center [216, 114] width 28 height 28
click at [591, 429] on div "Your browser must support playing .mp4 files to use Literably. Please try using…" at bounding box center [555, 395] width 804 height 183
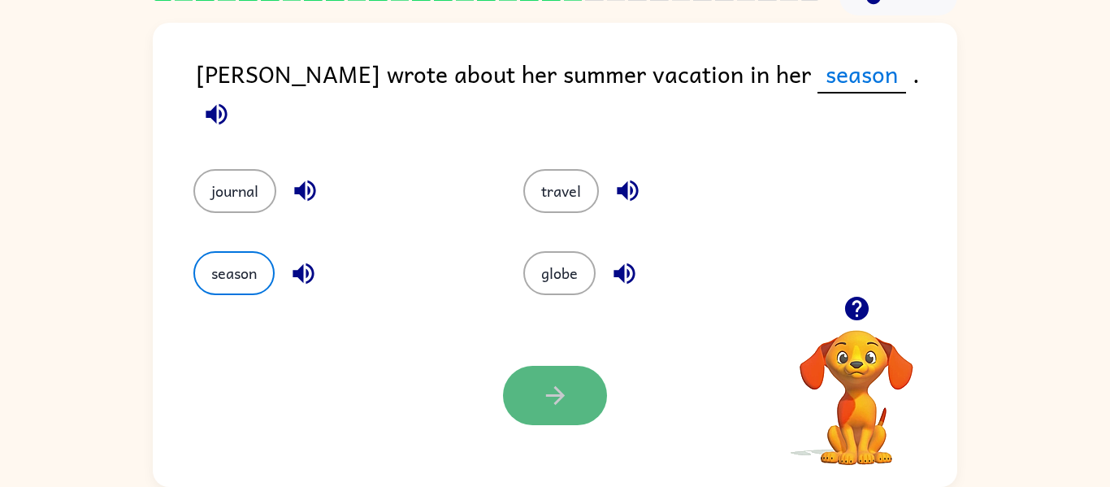
click at [574, 397] on button "button" at bounding box center [555, 395] width 104 height 59
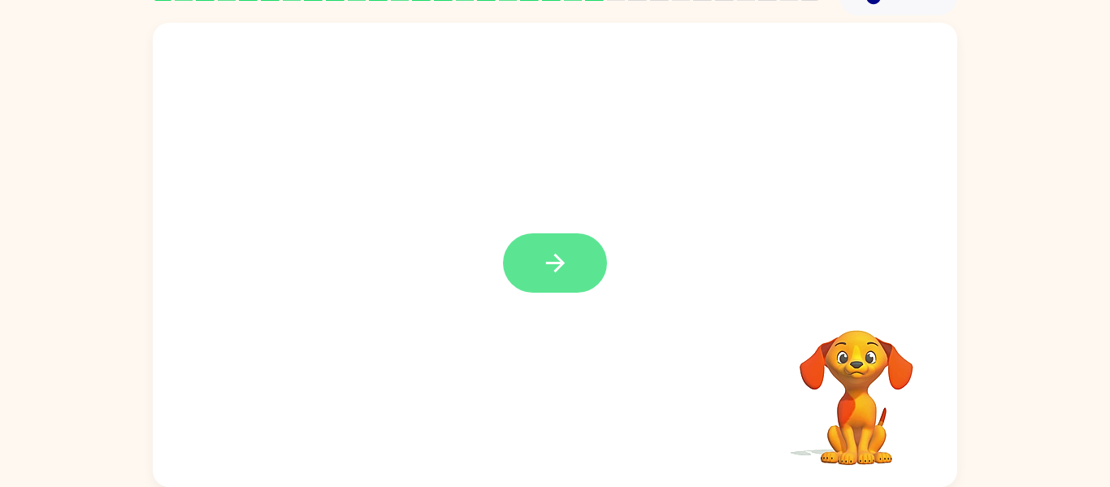
click at [531, 259] on button "button" at bounding box center [555, 262] width 104 height 59
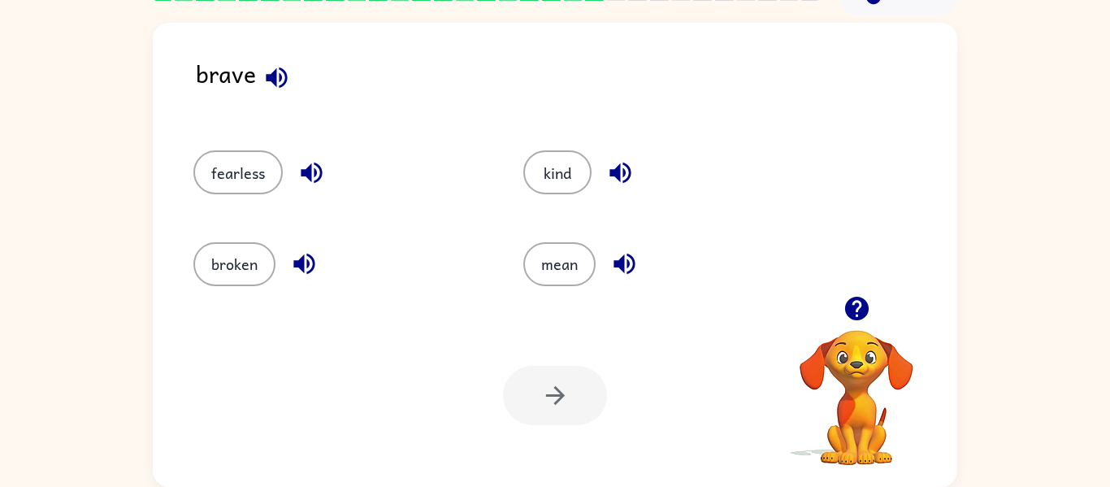
click at [611, 171] on icon "button" at bounding box center [619, 173] width 21 height 21
click at [560, 163] on button "kind" at bounding box center [557, 172] width 68 height 44
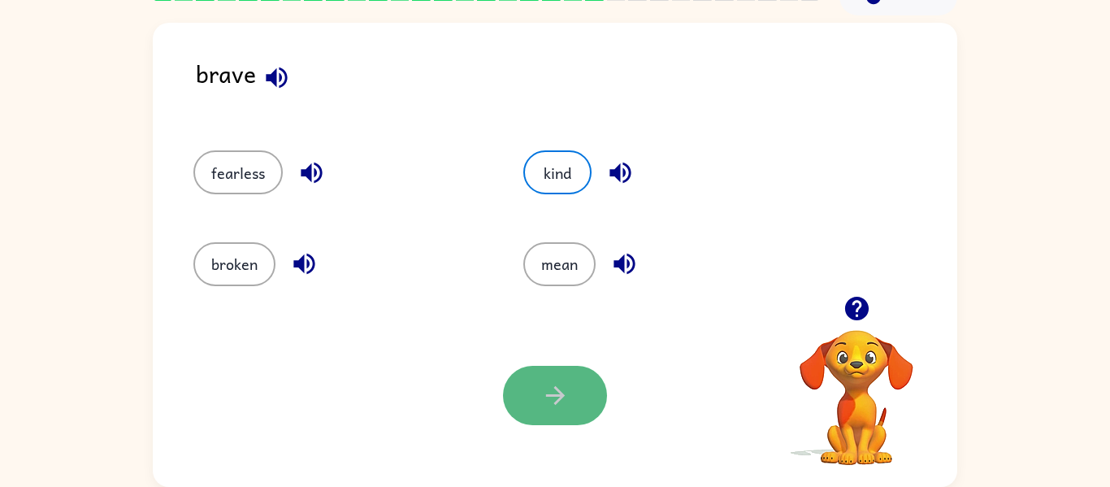
click at [577, 413] on button "button" at bounding box center [555, 395] width 104 height 59
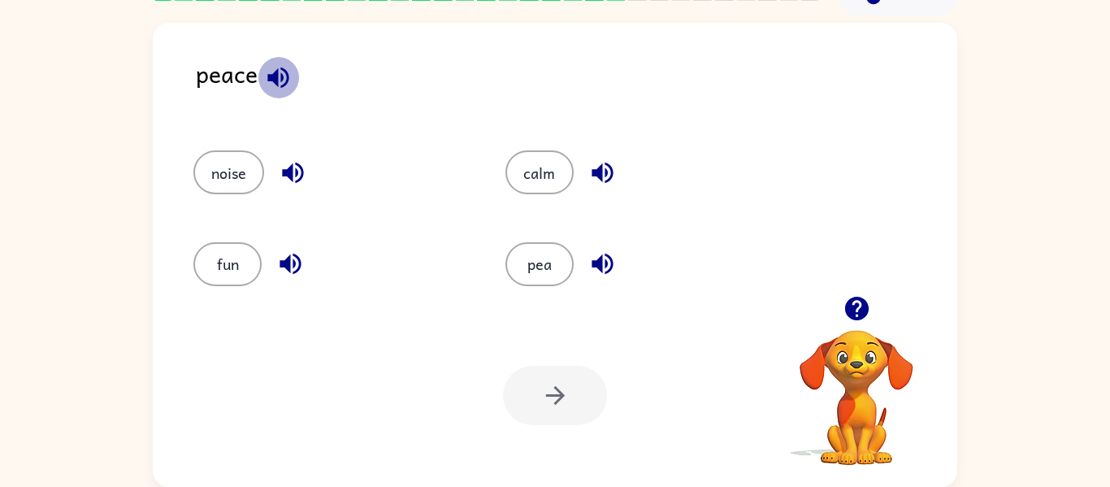
click at [280, 82] on icon "button" at bounding box center [278, 77] width 28 height 28
click at [267, 76] on icon "button" at bounding box center [277, 77] width 21 height 21
click at [603, 176] on icon "button" at bounding box center [602, 172] width 28 height 28
click at [601, 249] on icon "button" at bounding box center [602, 263] width 28 height 28
click at [522, 262] on button "pea" at bounding box center [539, 264] width 68 height 44
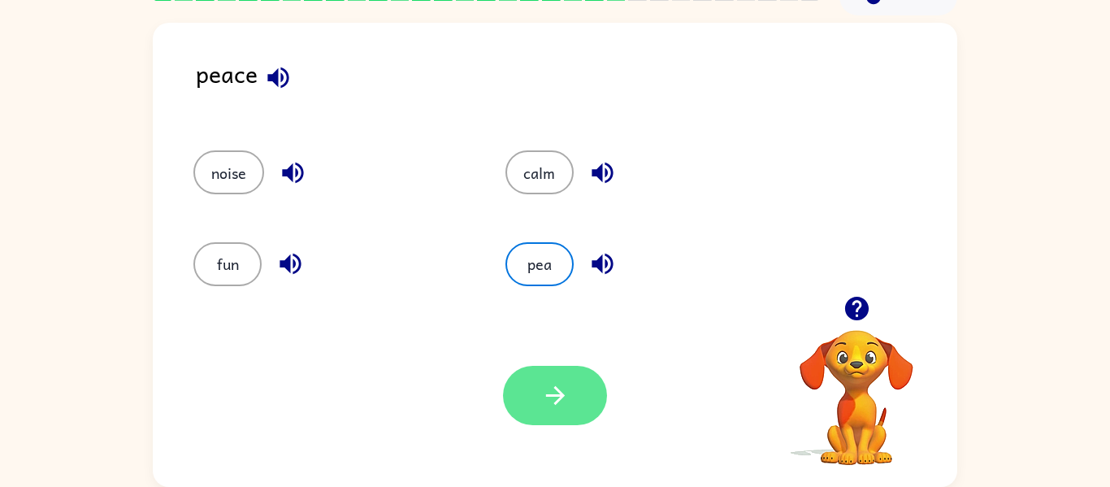
click at [555, 382] on icon "button" at bounding box center [555, 395] width 28 height 28
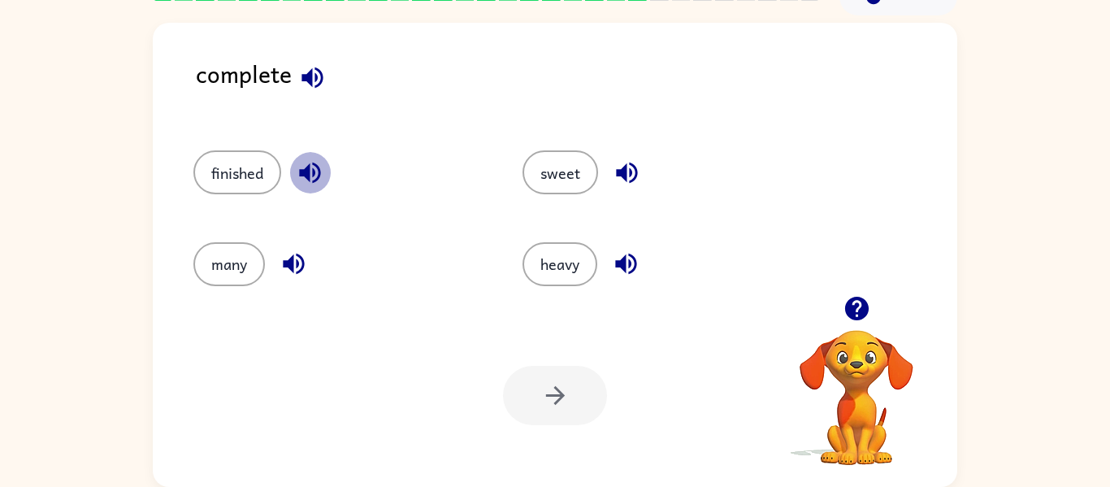
click at [310, 182] on icon "button" at bounding box center [310, 172] width 28 height 28
click at [259, 164] on button "finished" at bounding box center [237, 172] width 88 height 44
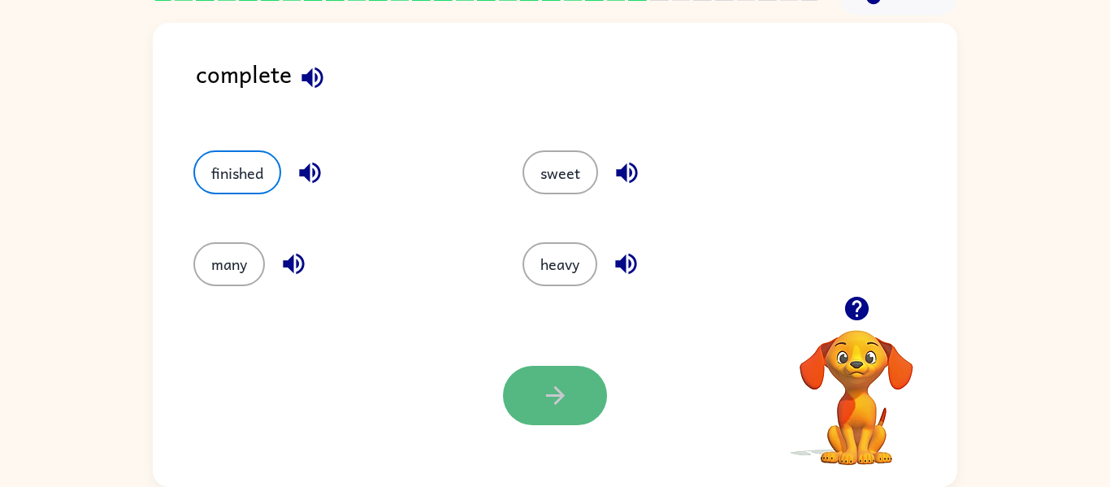
click at [573, 408] on button "button" at bounding box center [555, 395] width 104 height 59
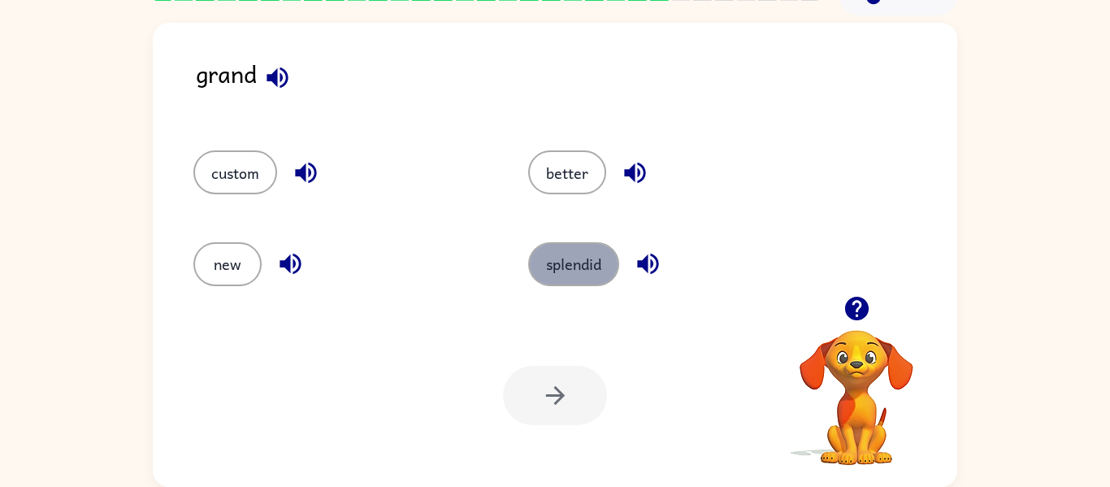
click at [591, 263] on button "splendid" at bounding box center [573, 264] width 91 height 44
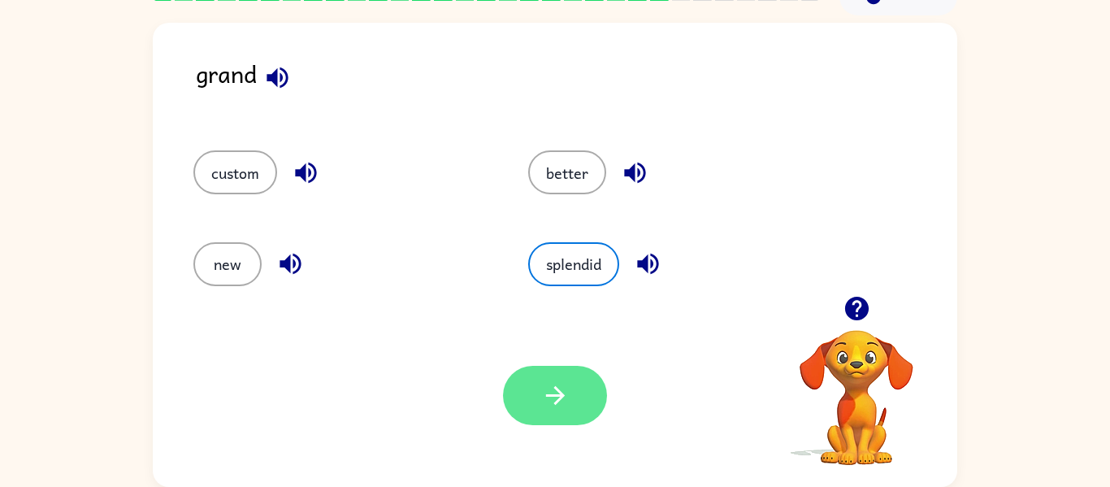
click at [558, 404] on icon "button" at bounding box center [555, 395] width 28 height 28
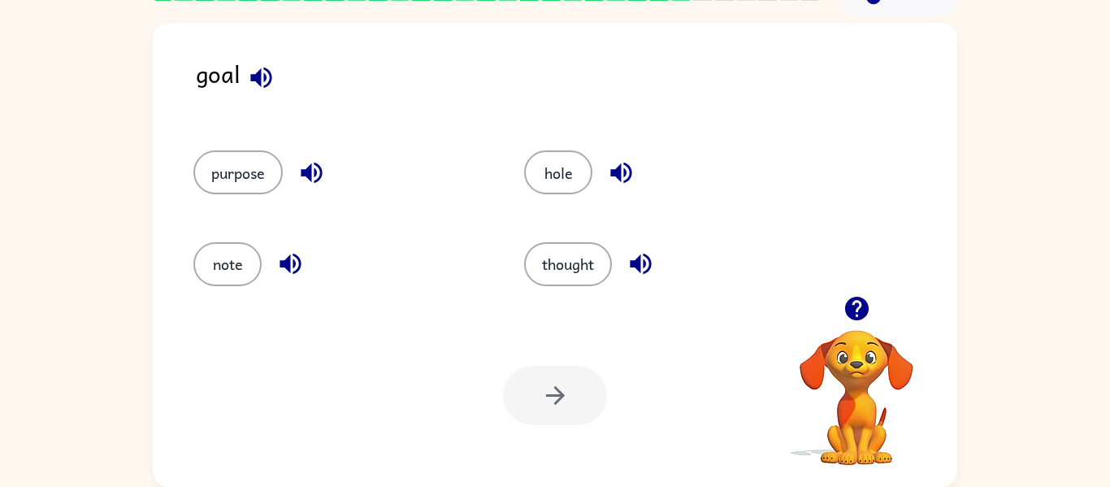
click at [252, 67] on icon "button" at bounding box center [261, 77] width 28 height 28
click at [633, 261] on icon "button" at bounding box center [640, 264] width 21 height 21
click at [600, 256] on button "thought" at bounding box center [568, 264] width 88 height 44
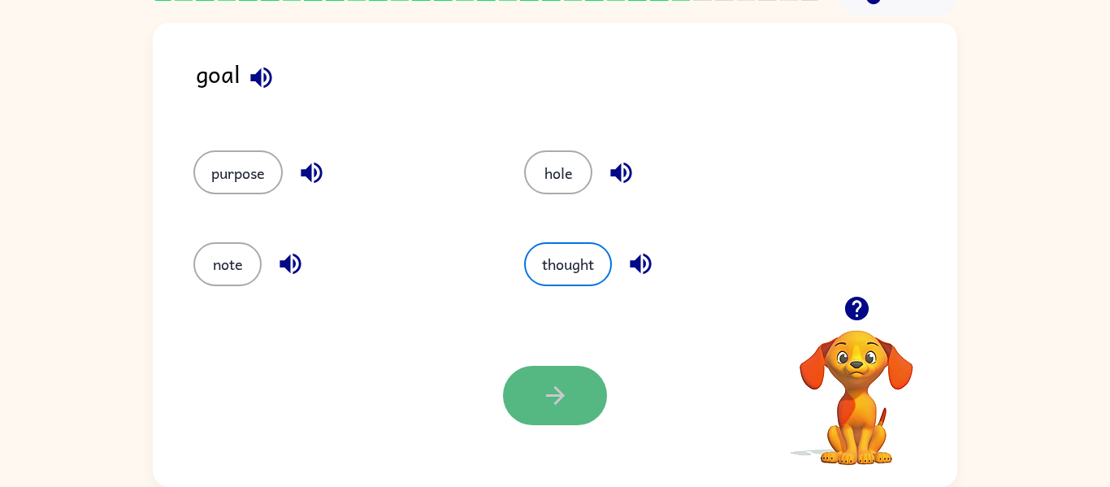
click at [551, 417] on button "button" at bounding box center [555, 395] width 104 height 59
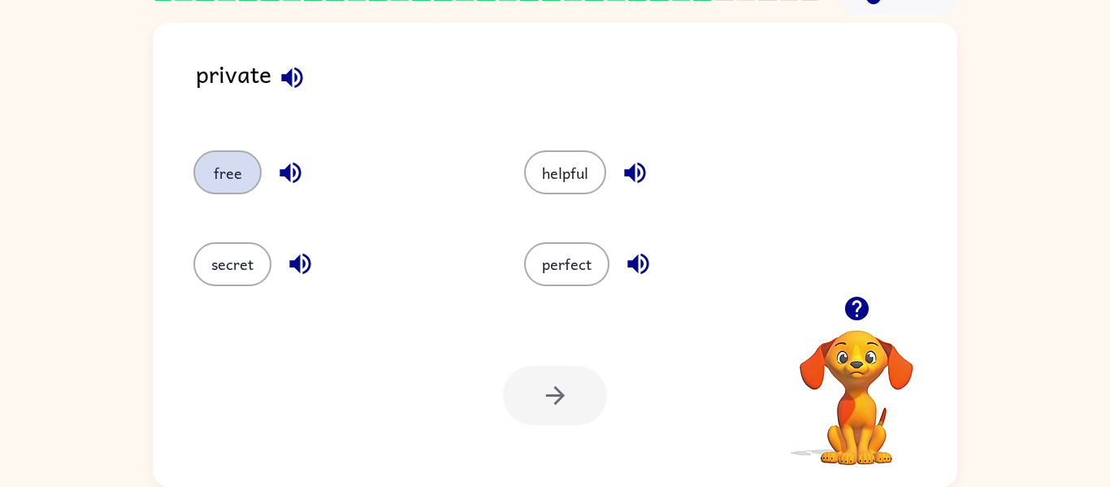
click at [227, 154] on button "free" at bounding box center [227, 172] width 68 height 44
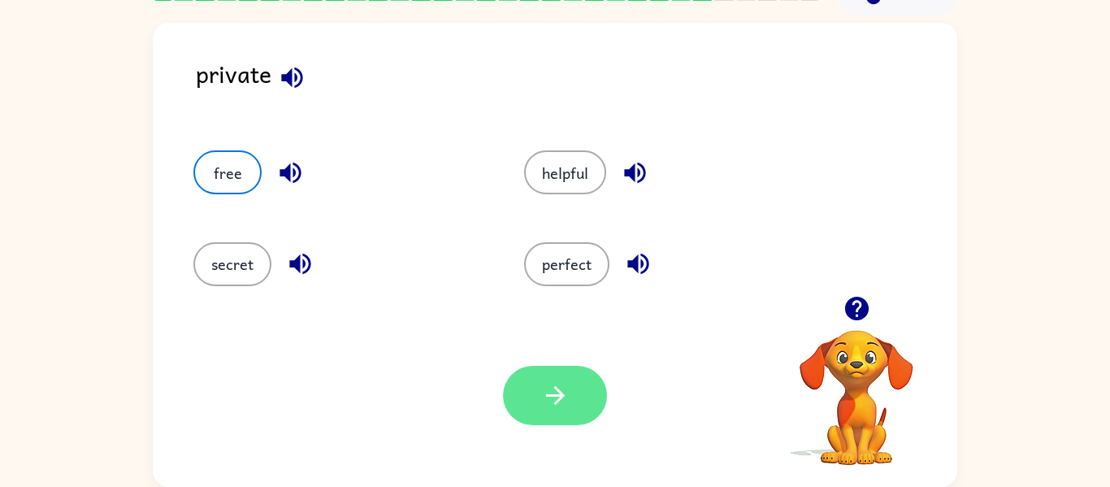
click at [548, 401] on icon "button" at bounding box center [555, 395] width 28 height 28
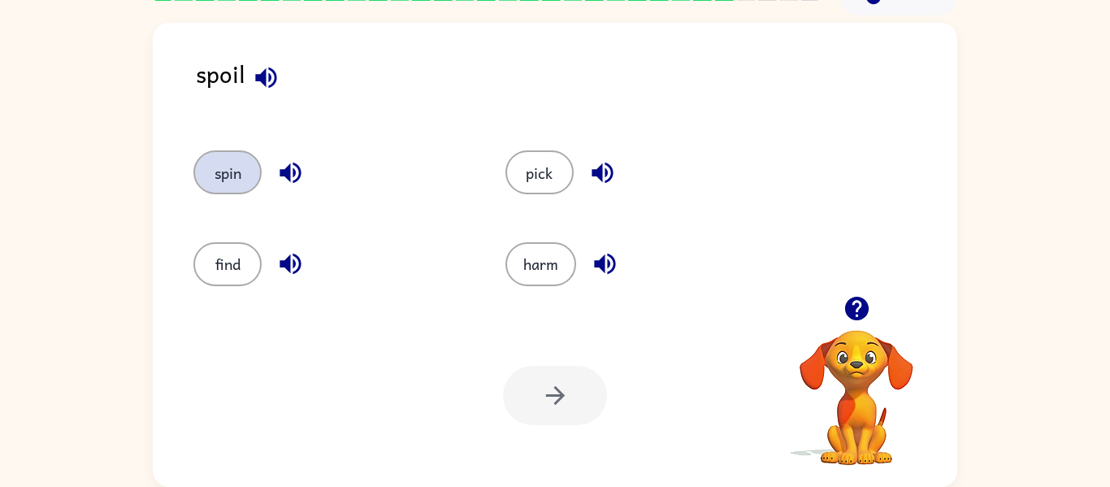
click at [245, 169] on button "spin" at bounding box center [227, 172] width 68 height 44
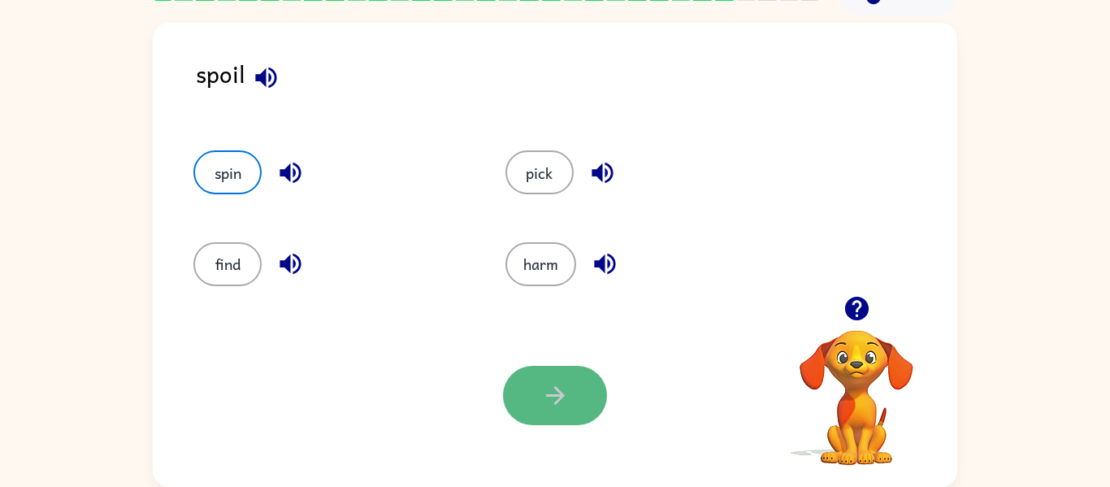
click at [525, 378] on button "button" at bounding box center [555, 395] width 104 height 59
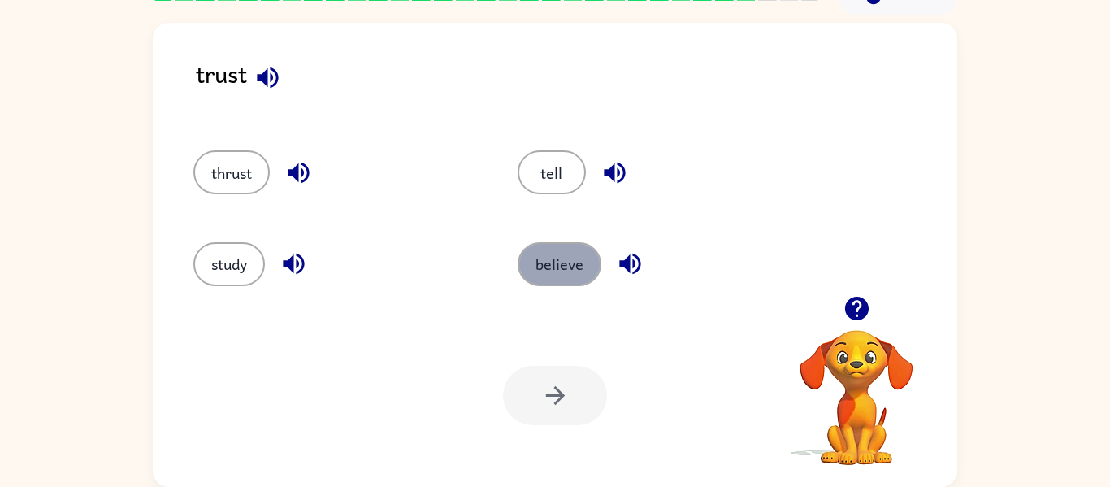
click at [583, 263] on button "believe" at bounding box center [560, 264] width 84 height 44
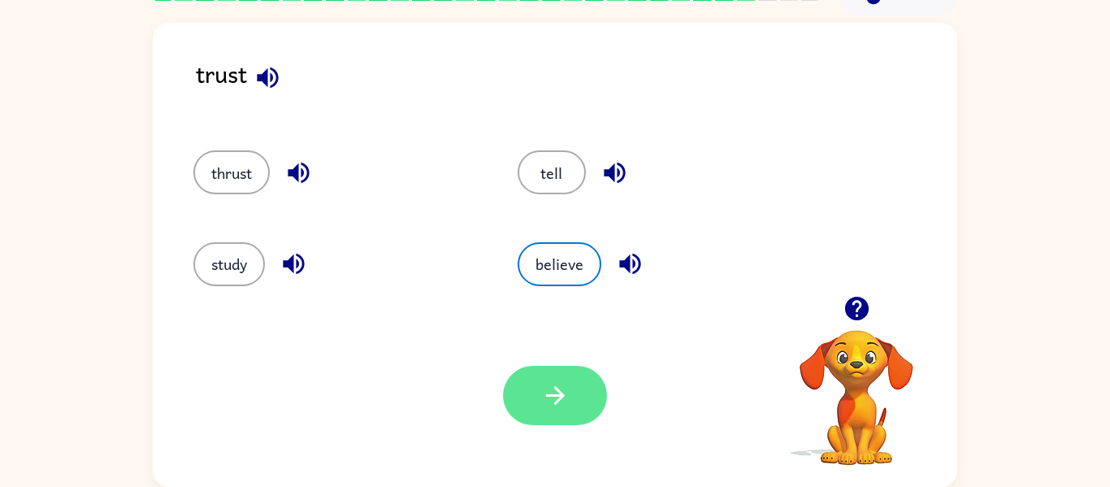
click at [570, 405] on button "button" at bounding box center [555, 395] width 104 height 59
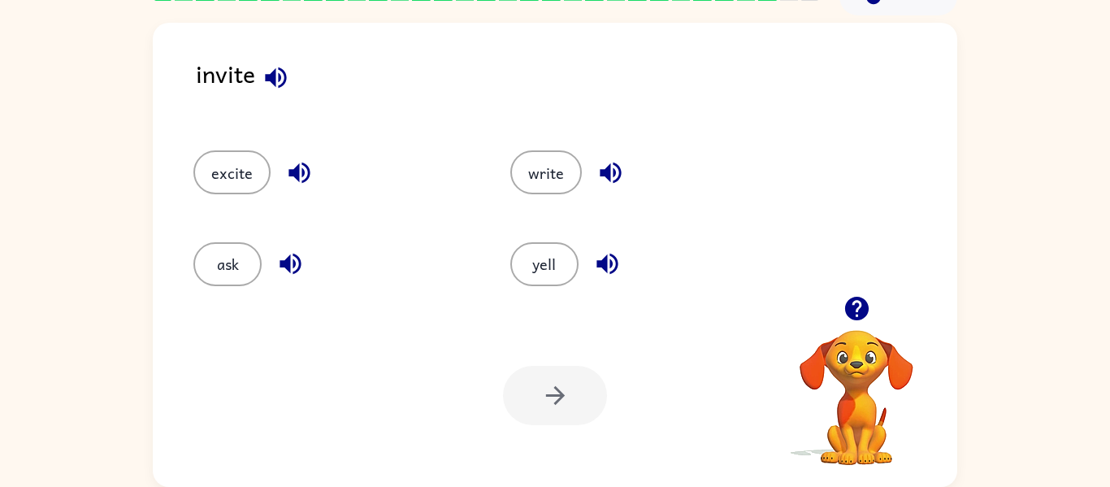
click at [281, 83] on icon "button" at bounding box center [275, 77] width 21 height 21
click at [280, 84] on icon "button" at bounding box center [276, 77] width 28 height 28
click at [297, 175] on icon "button" at bounding box center [298, 173] width 21 height 21
click at [260, 170] on button "excite" at bounding box center [231, 172] width 77 height 44
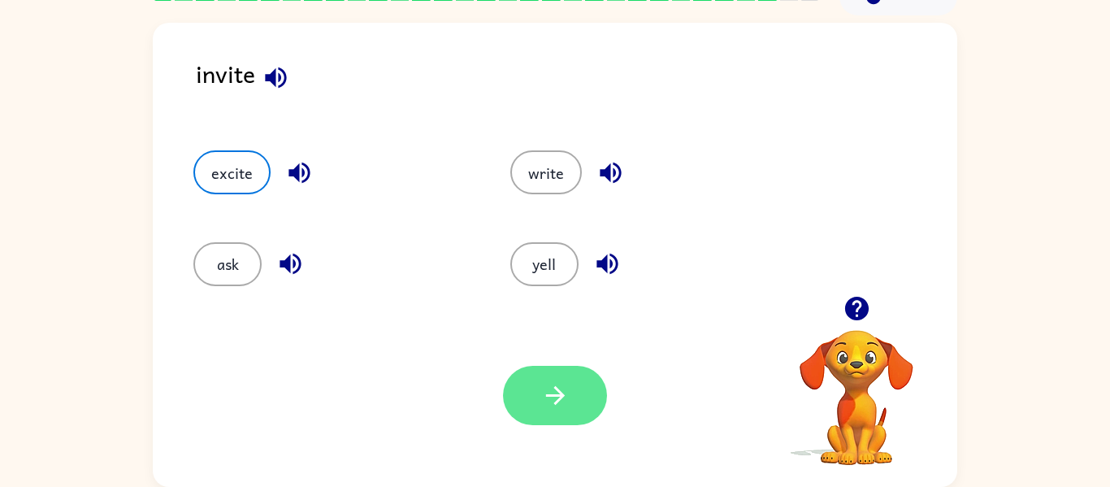
click at [552, 390] on icon "button" at bounding box center [555, 395] width 28 height 28
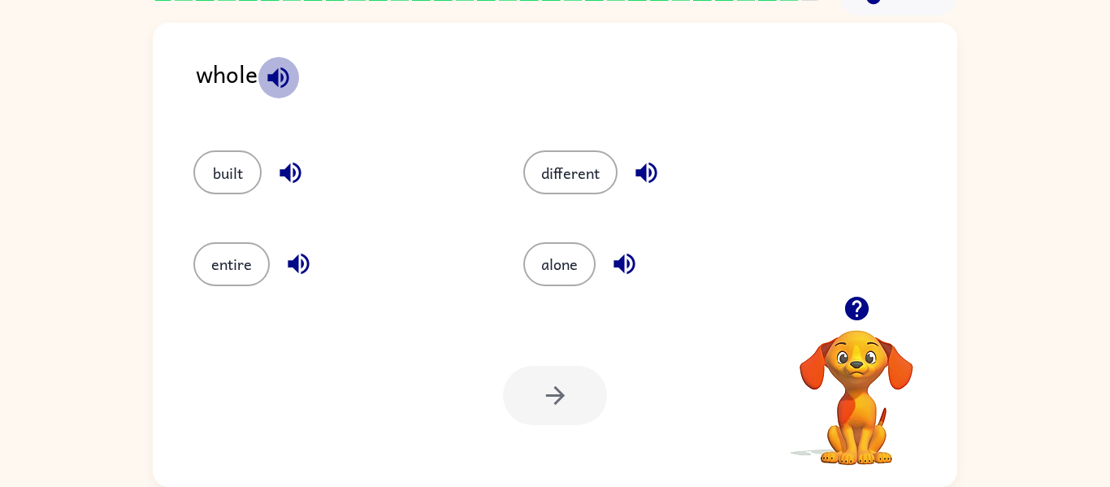
click at [270, 83] on icon "button" at bounding box center [278, 77] width 28 height 28
click at [537, 273] on button "alone" at bounding box center [559, 264] width 72 height 44
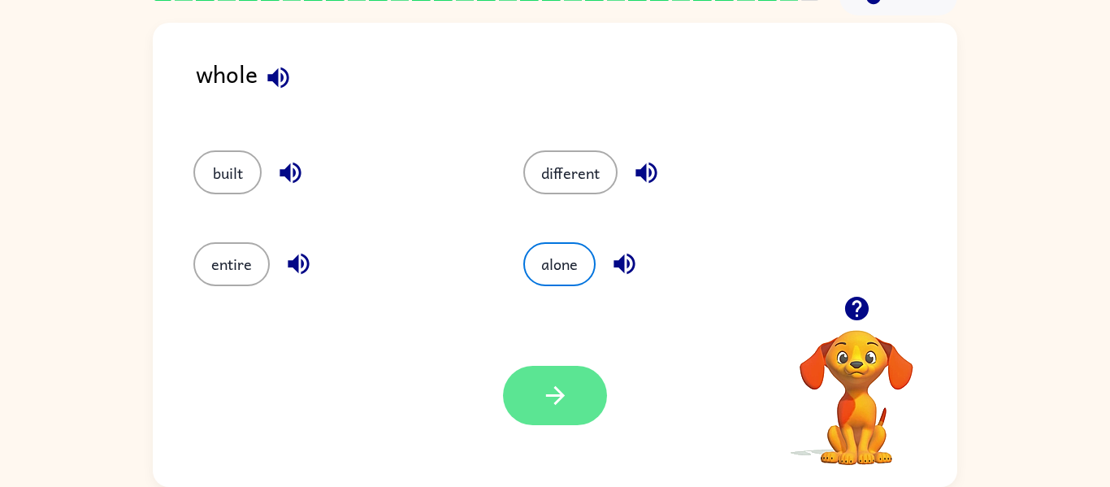
click at [549, 396] on icon "button" at bounding box center [554, 395] width 19 height 19
